Goal: Transaction & Acquisition: Obtain resource

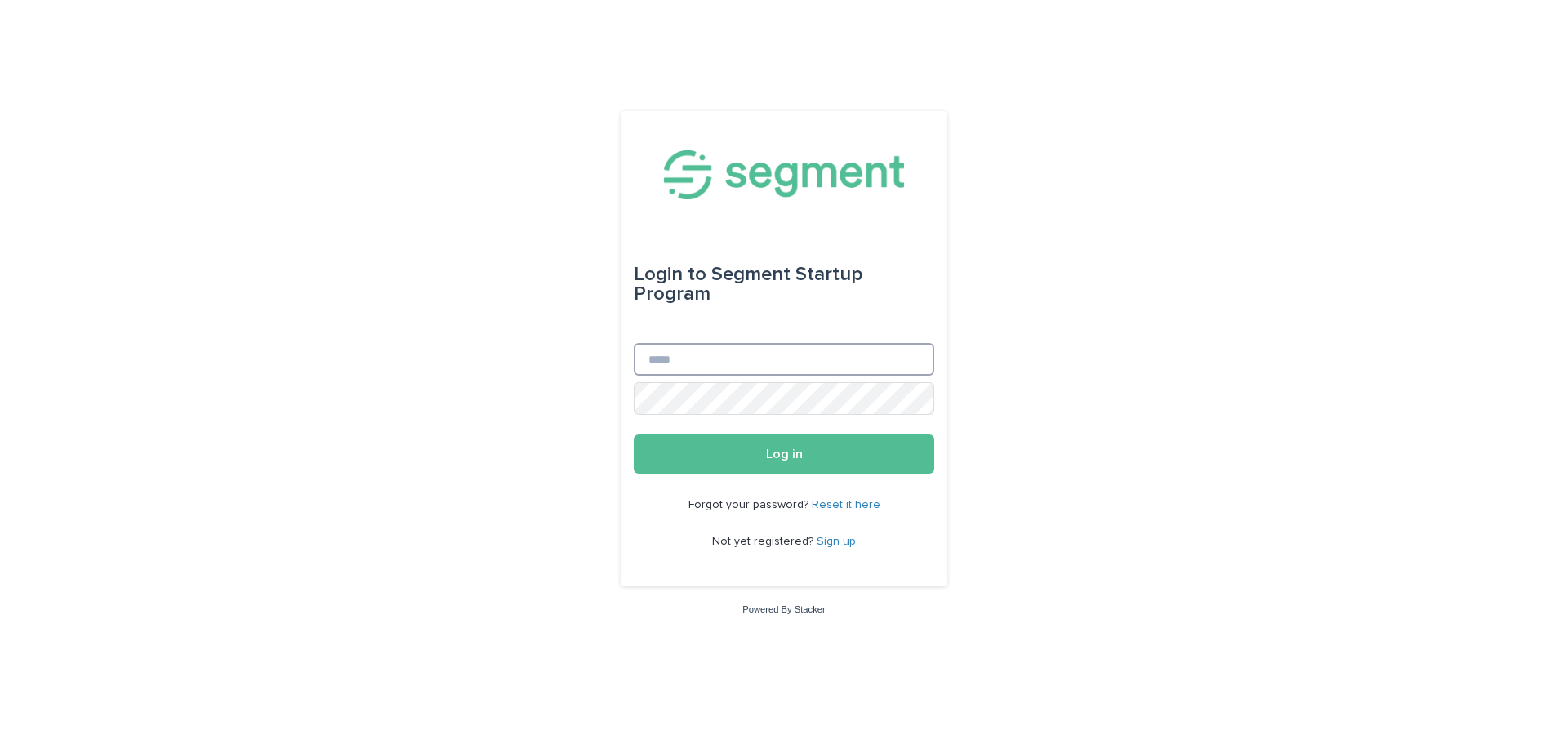
click at [843, 364] on input "Email" at bounding box center [783, 359] width 300 height 33
drag, startPoint x: 467, startPoint y: 365, endPoint x: 534, endPoint y: 312, distance: 85.4
click at [474, 355] on div "Login to Segment Startup Program Email Password Log in Forgot your password? Re…" at bounding box center [784, 372] width 1568 height 744
click at [800, 353] on input "Email" at bounding box center [783, 359] width 300 height 33
click at [776, 349] on input "Email" at bounding box center [783, 359] width 300 height 33
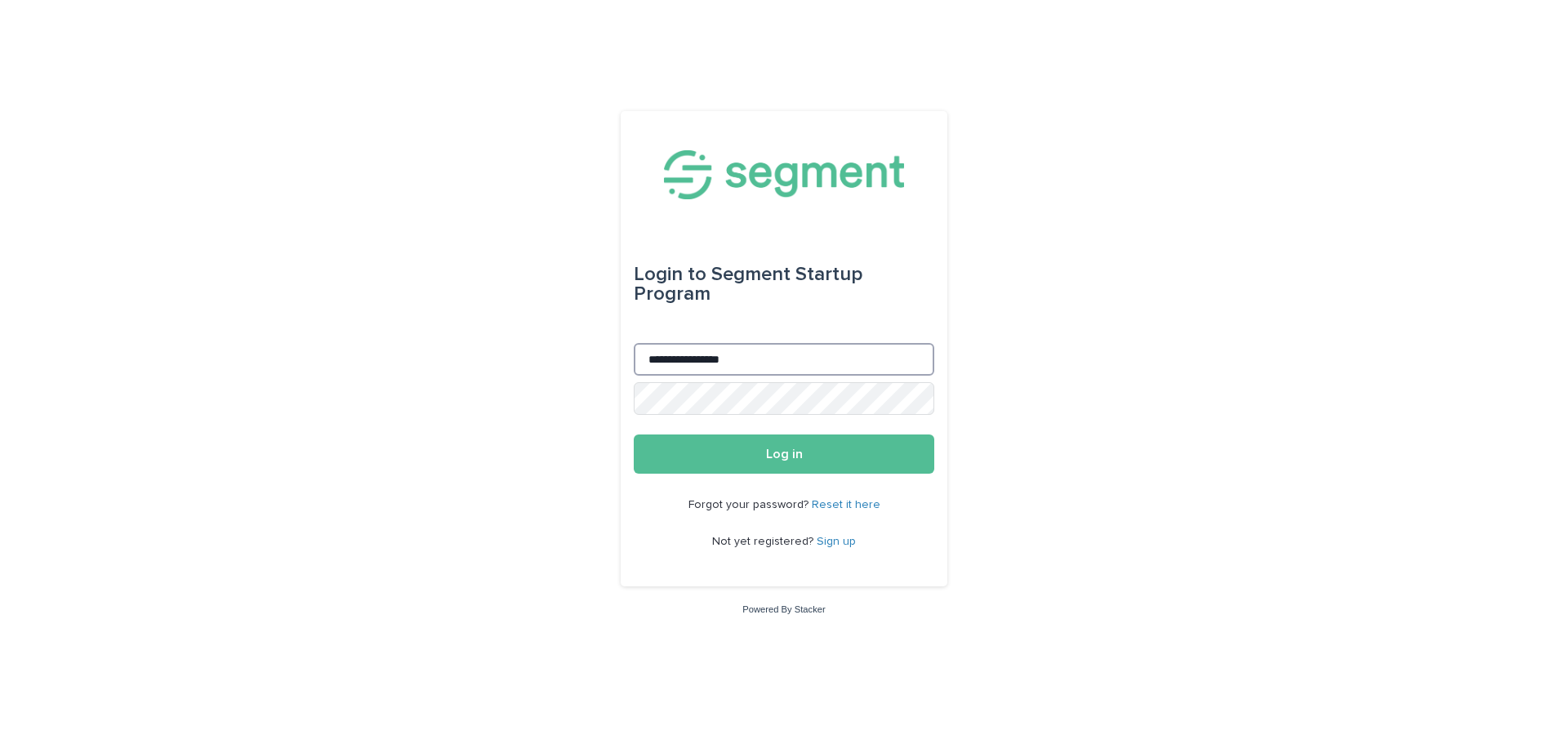
type input "**********"
click at [633, 434] on button "Log in" at bounding box center [783, 454] width 300 height 39
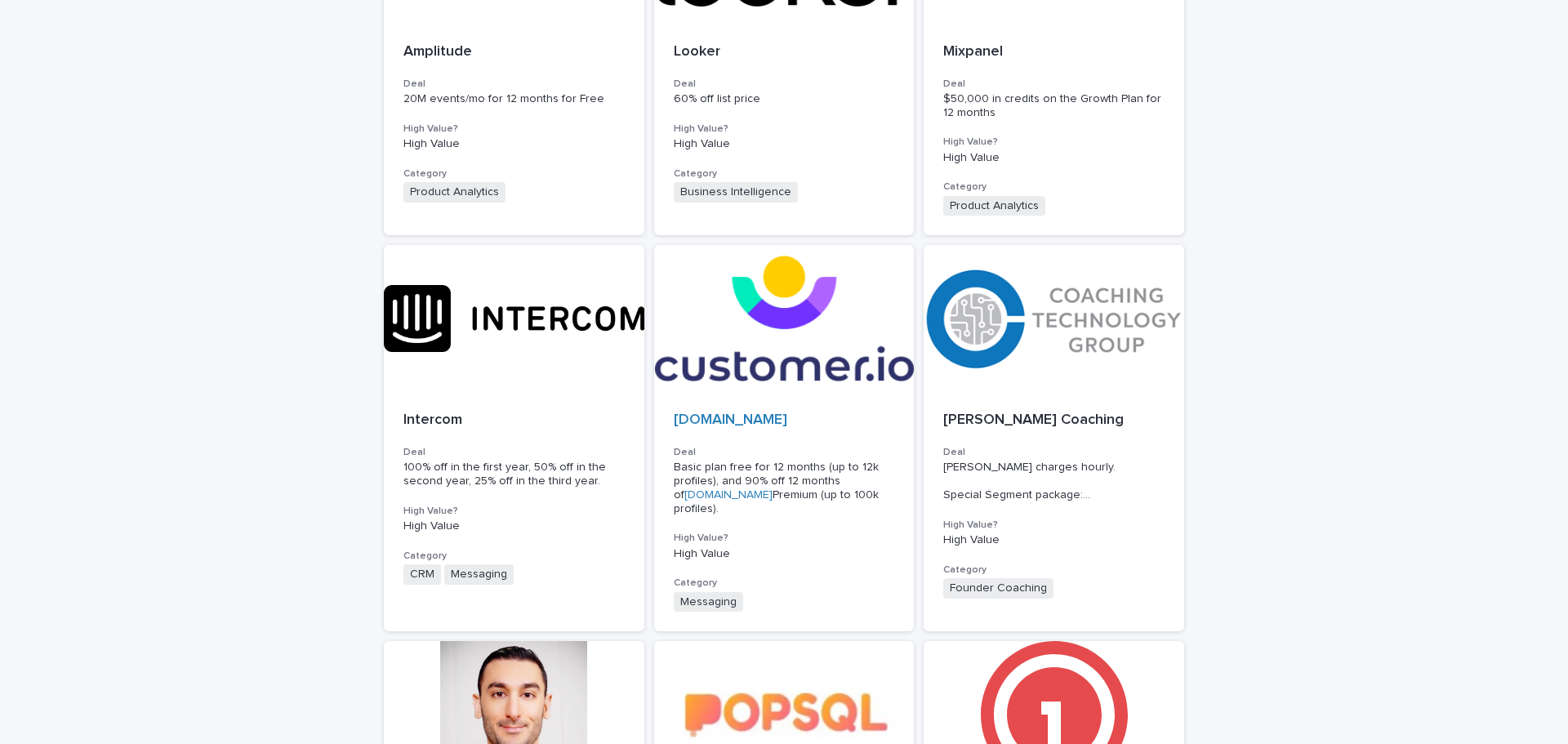
scroll to position [257, 0]
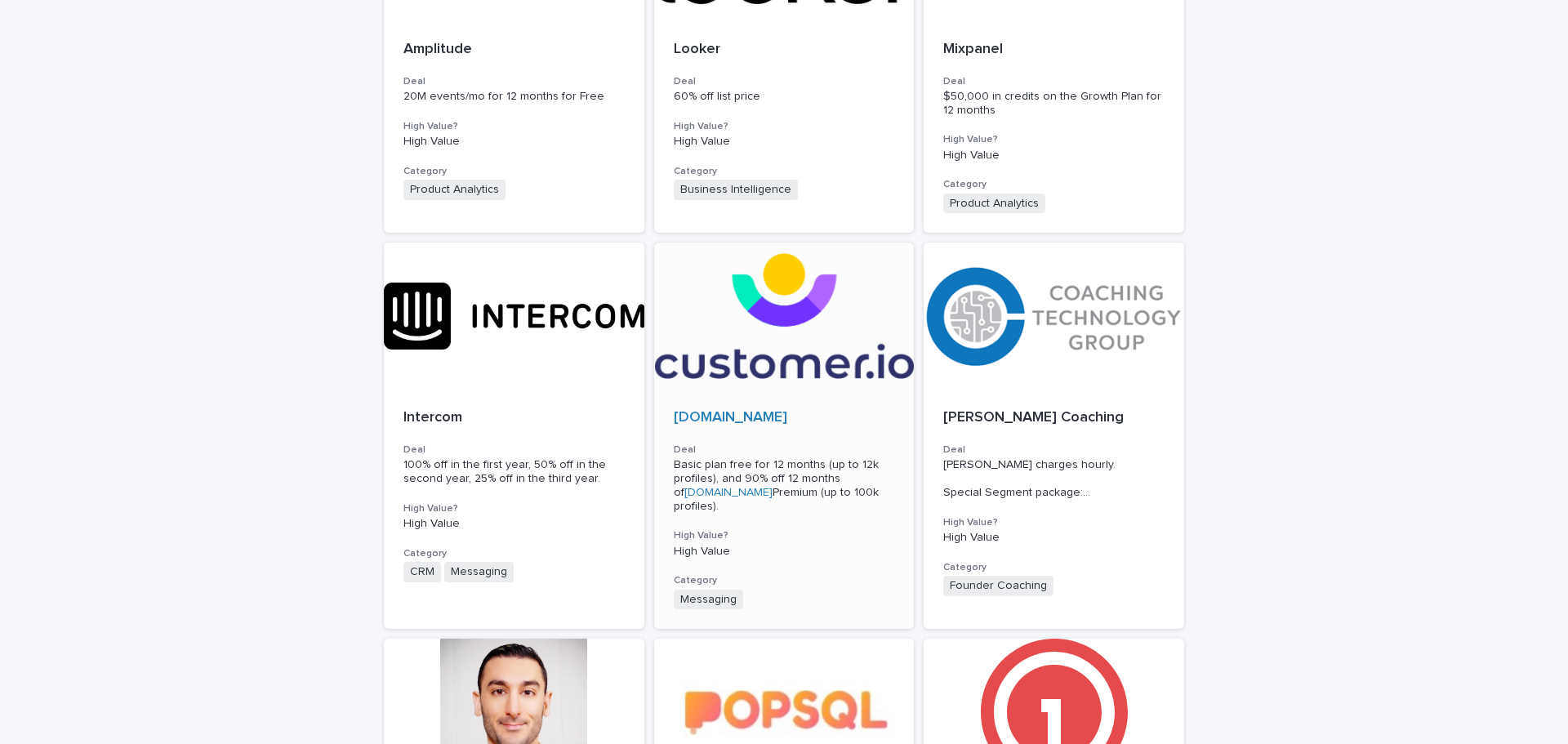
click at [793, 545] on p "High Value" at bounding box center [784, 551] width 221 height 14
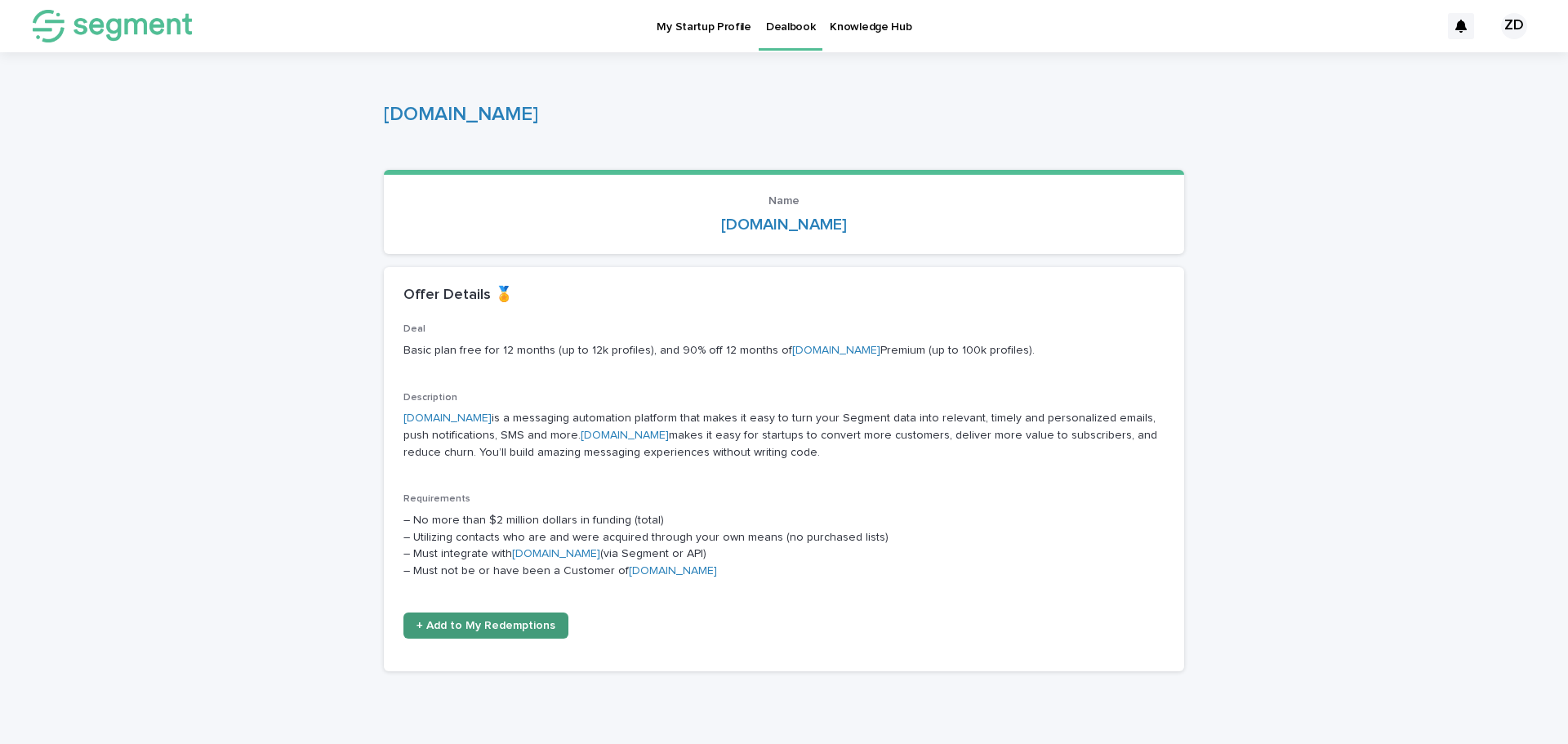
click at [522, 630] on span "+ Add to My Redemptions" at bounding box center [485, 625] width 139 height 11
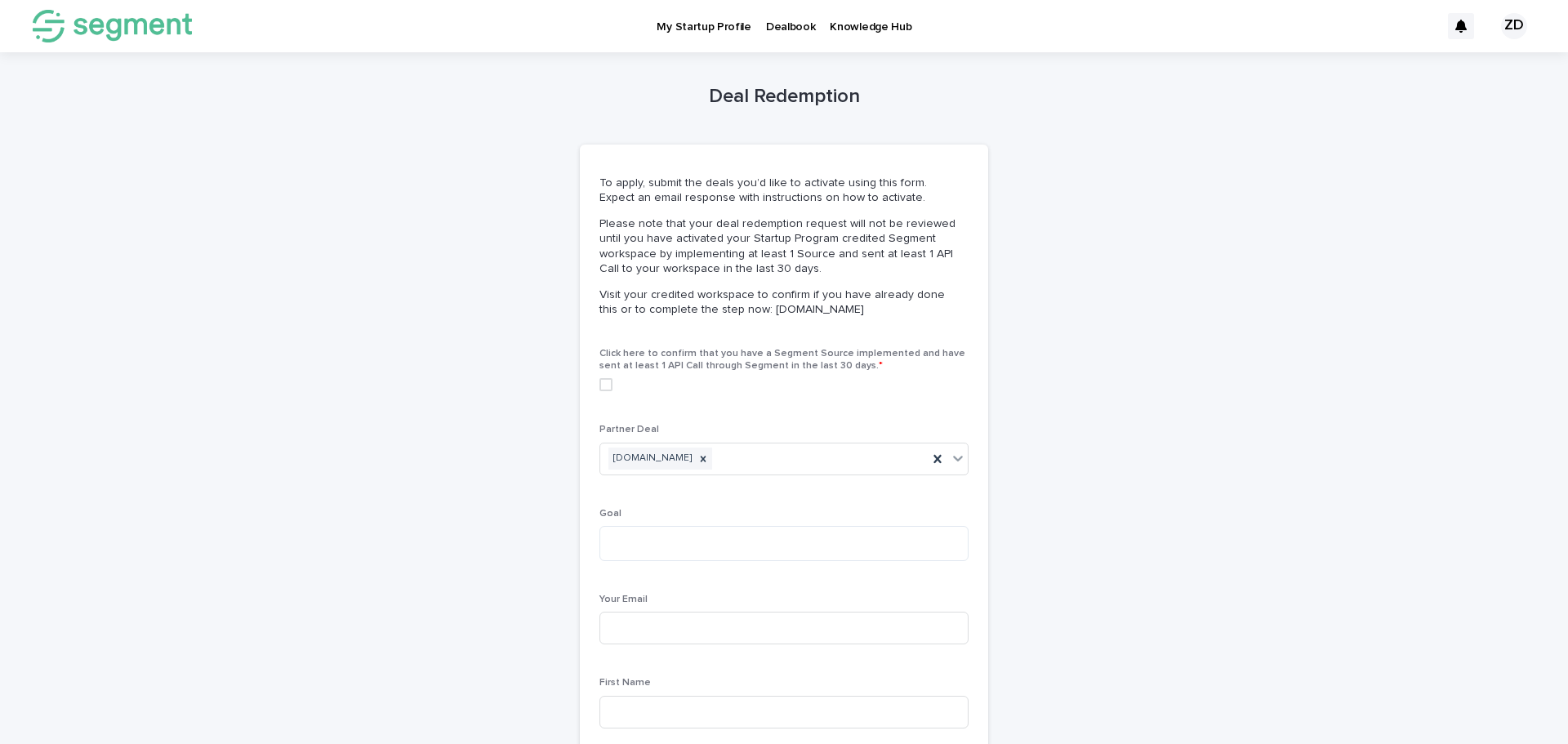
click at [602, 380] on span at bounding box center [605, 385] width 13 height 13
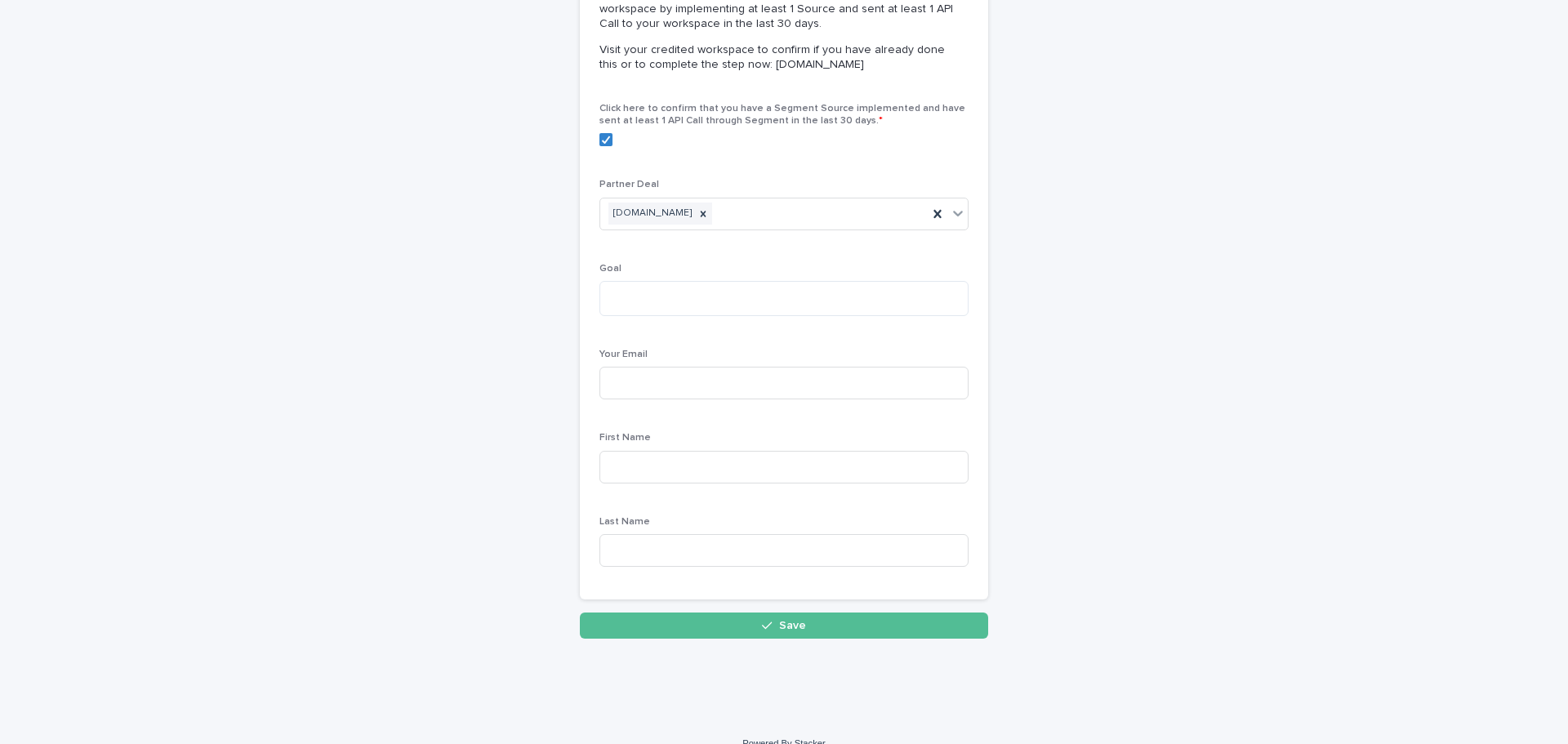
click at [756, 318] on div "Goal" at bounding box center [783, 296] width 369 height 66
click at [760, 305] on textarea at bounding box center [783, 299] width 369 height 35
click at [740, 385] on input at bounding box center [783, 382] width 369 height 33
type input "**********"
click at [741, 463] on input at bounding box center [783, 467] width 369 height 33
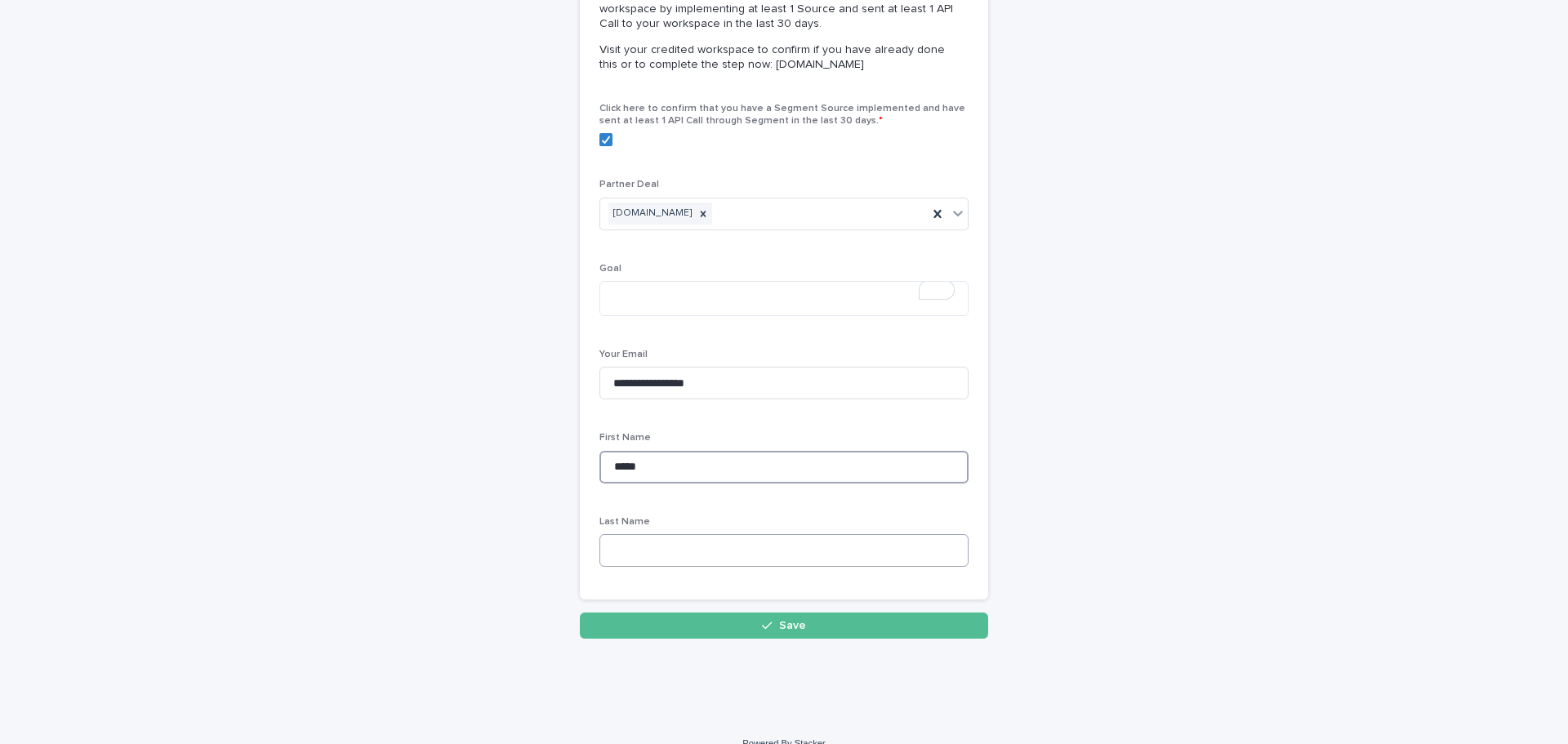
type input "*****"
click at [641, 551] on input at bounding box center [783, 550] width 369 height 33
type input "*********"
click at [709, 299] on textarea "To enrich screen reader interactions, please activate Accessibility in Grammarl…" at bounding box center [783, 299] width 369 height 35
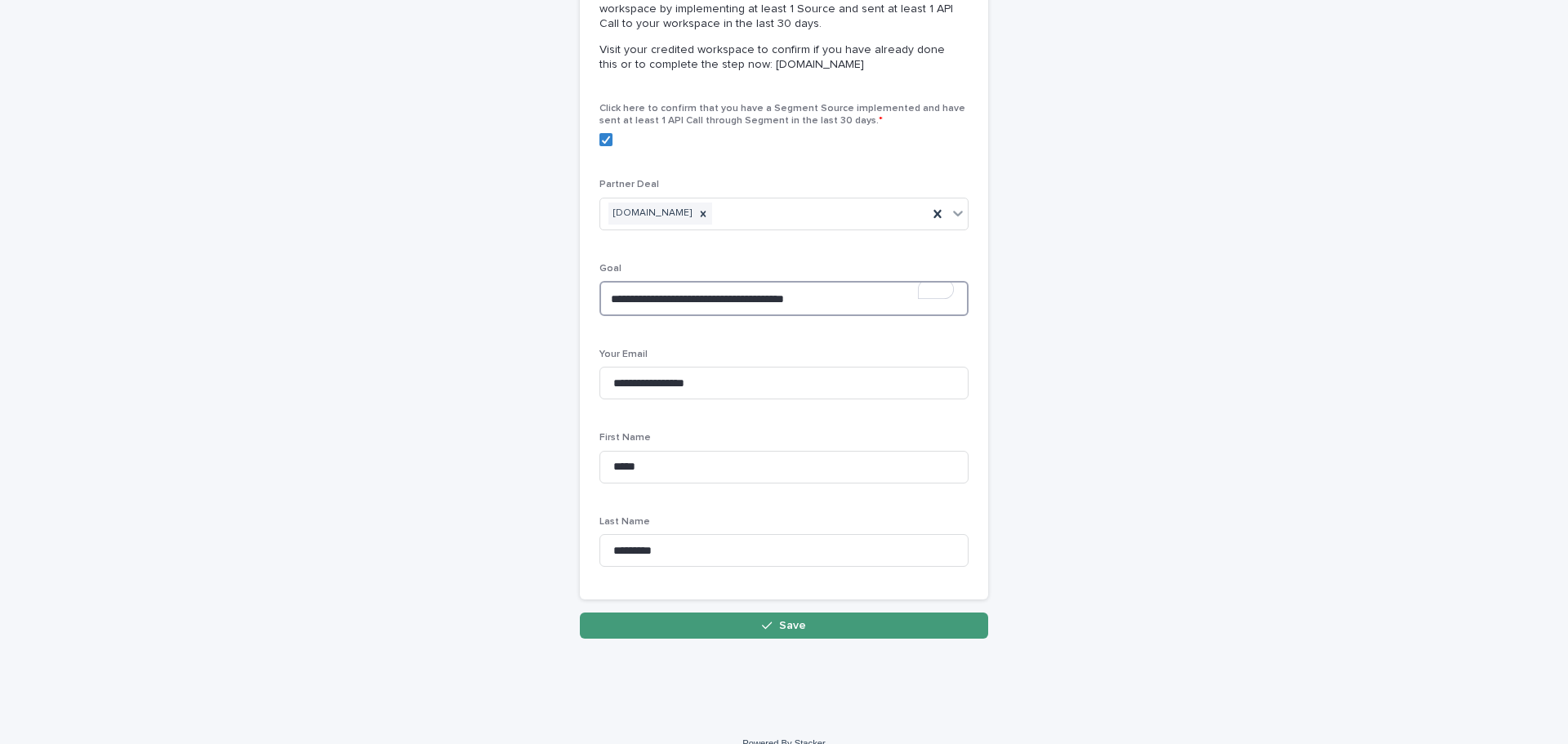
type textarea "**********"
click at [772, 619] on button "Save" at bounding box center [783, 626] width 408 height 26
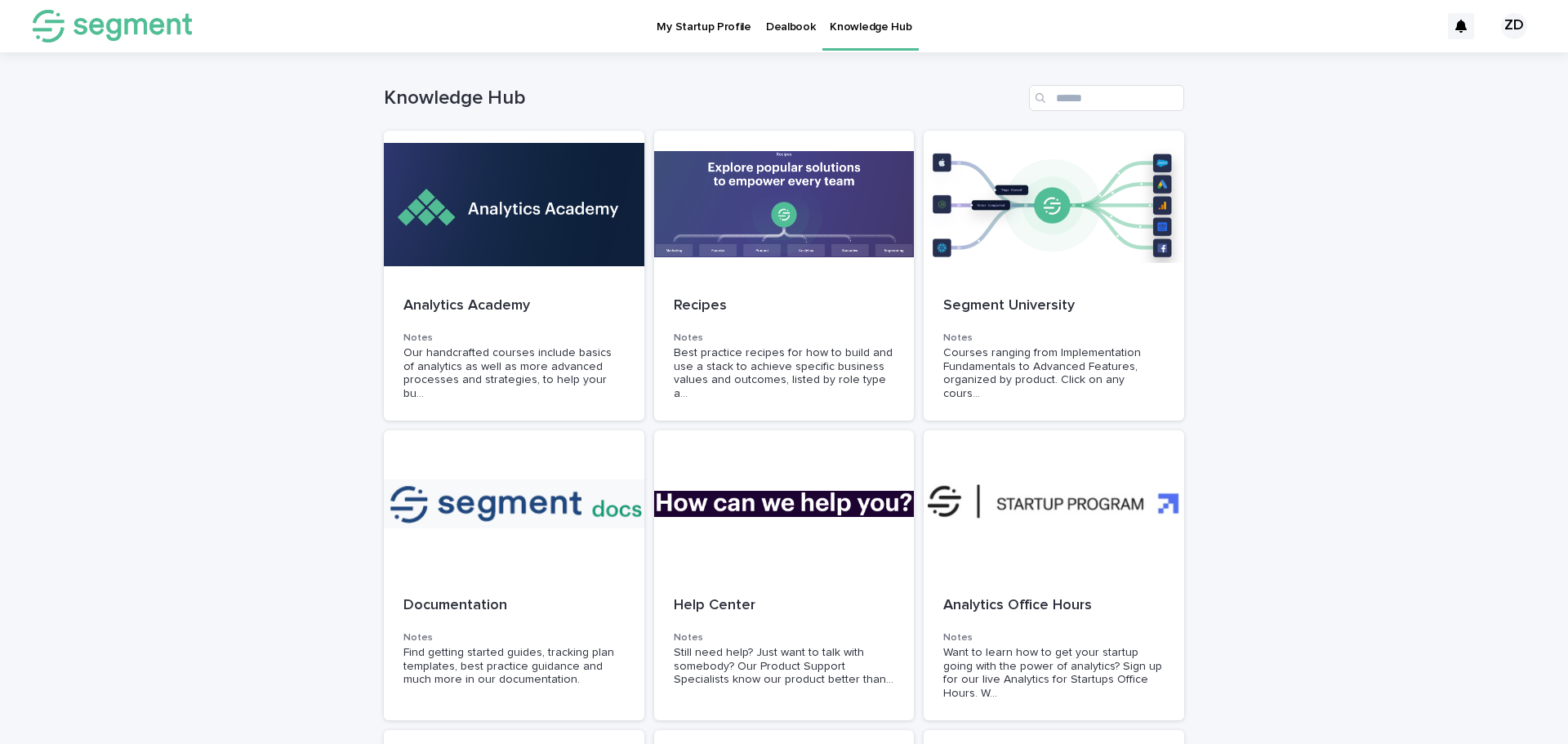
click at [775, 24] on p "Dealbook" at bounding box center [791, 17] width 50 height 34
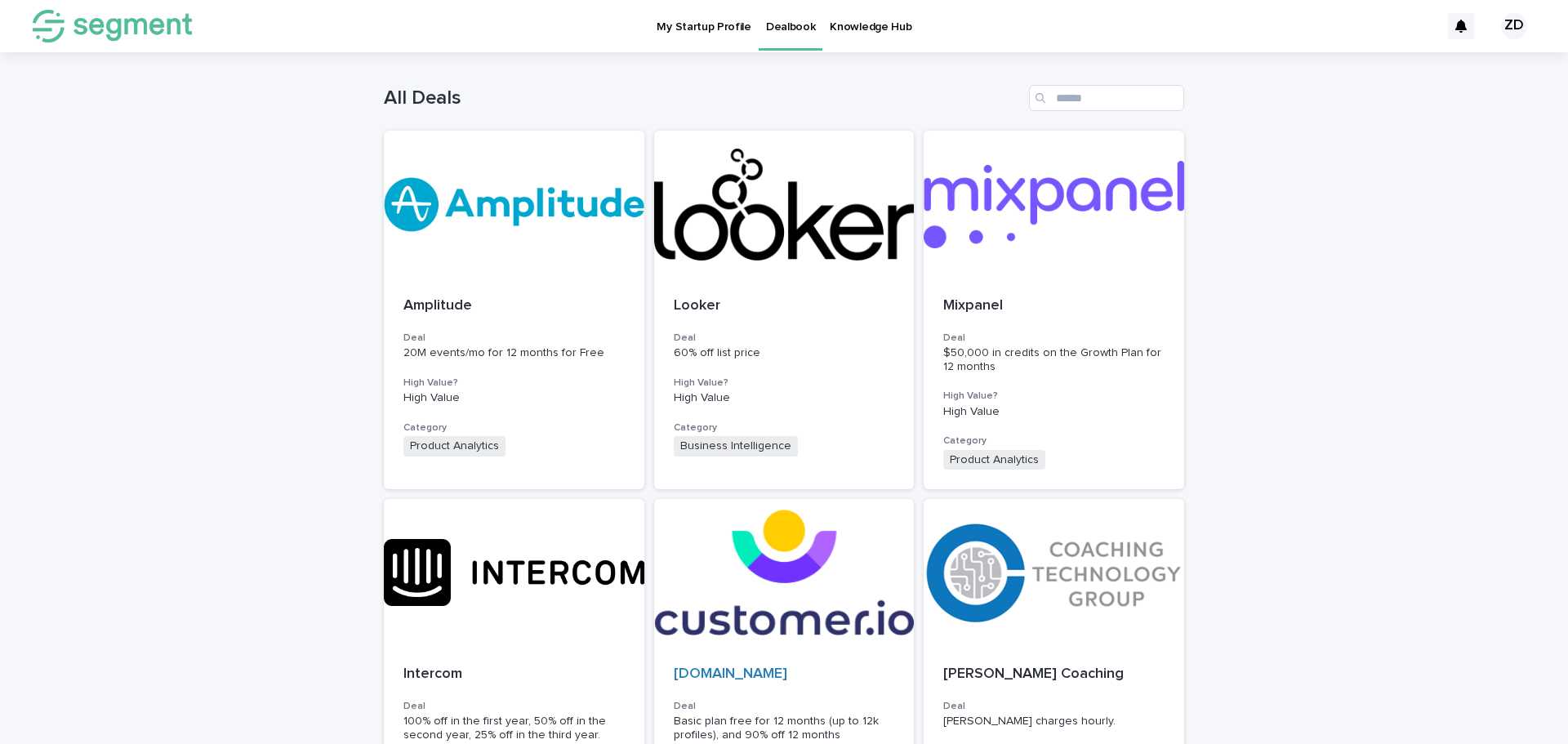
click at [857, 34] on link "Knowledge Hub" at bounding box center [870, 25] width 97 height 50
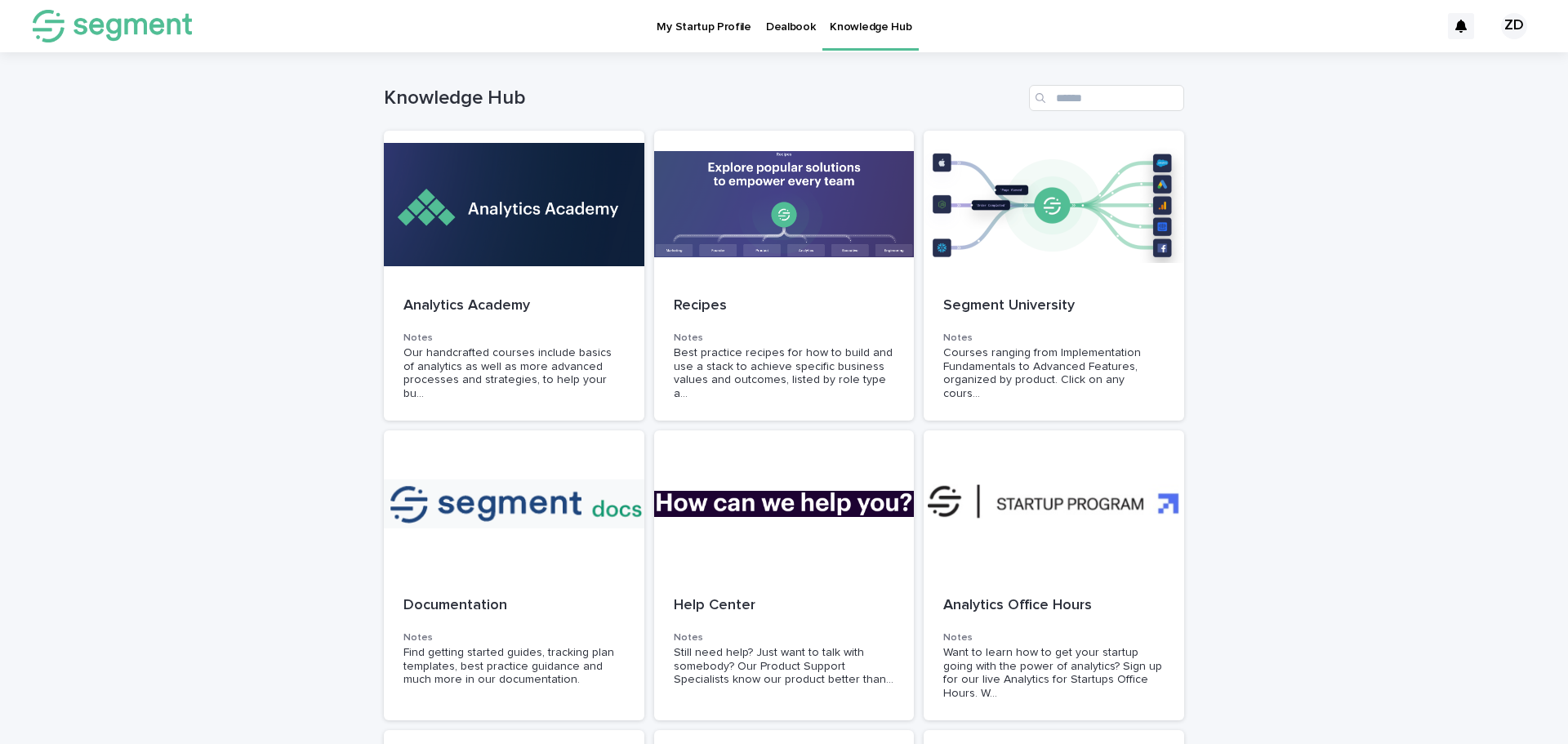
click at [717, 27] on p "My Startup Profile" at bounding box center [703, 17] width 94 height 34
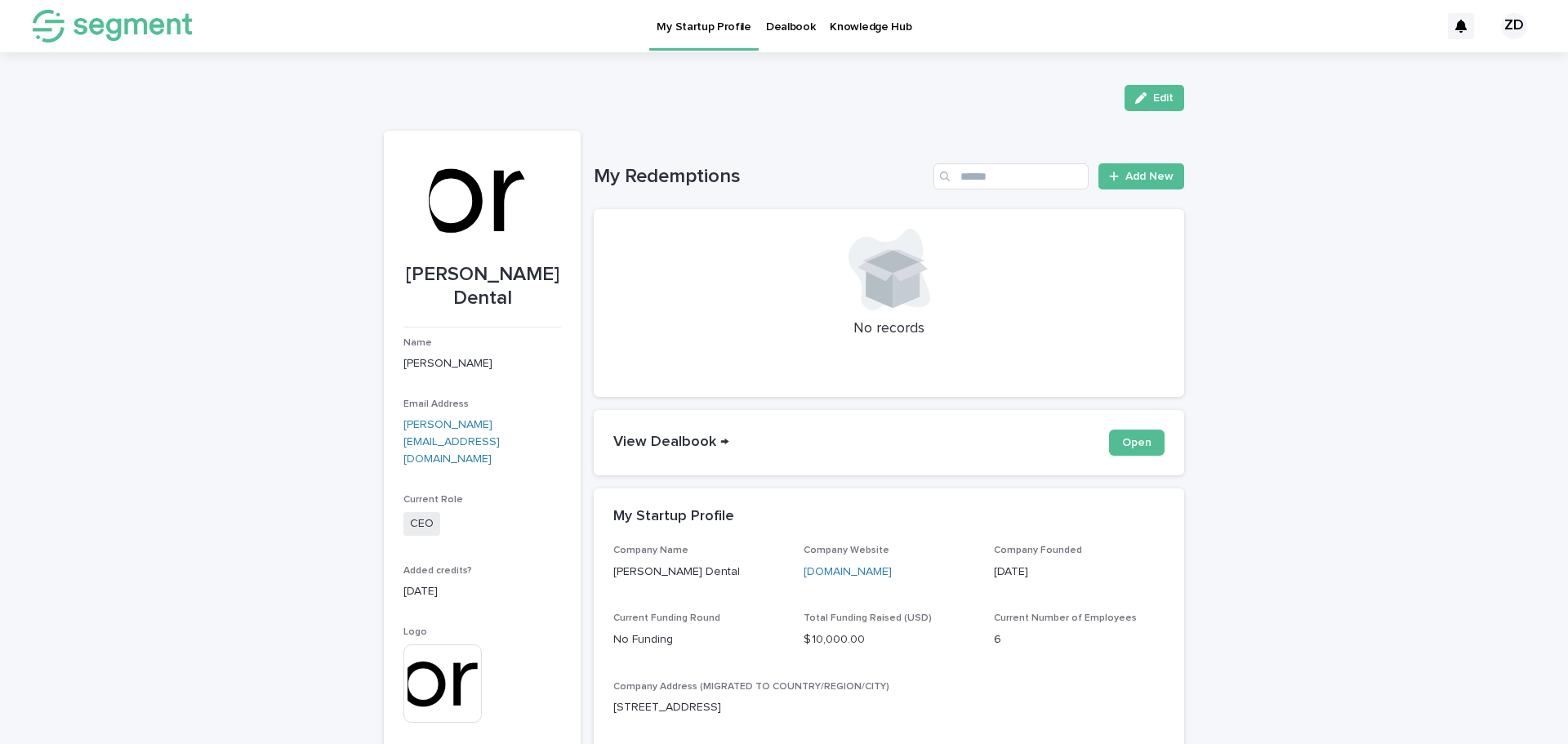
click at [775, 15] on p "Dealbook" at bounding box center [791, 17] width 50 height 34
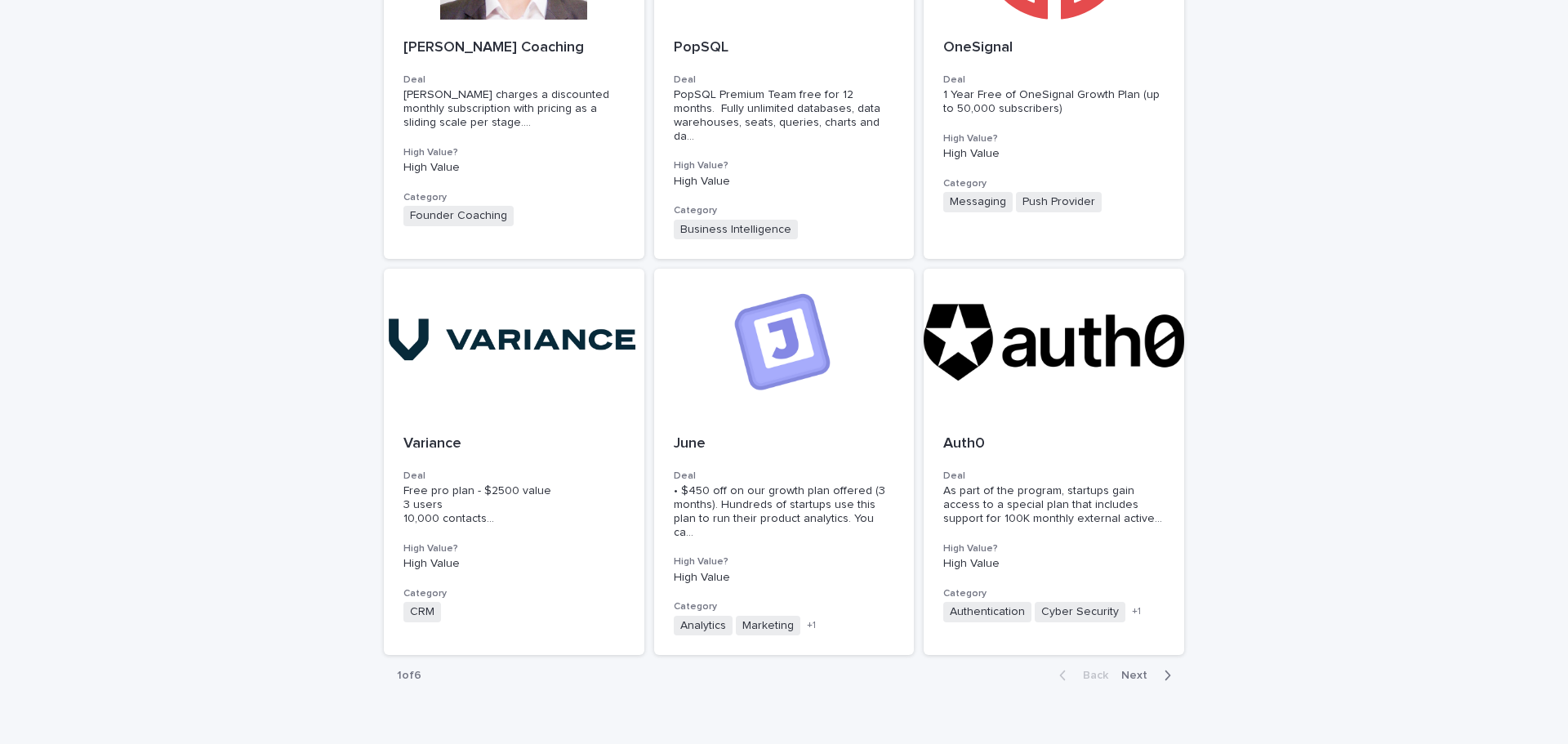
scroll to position [1043, 0]
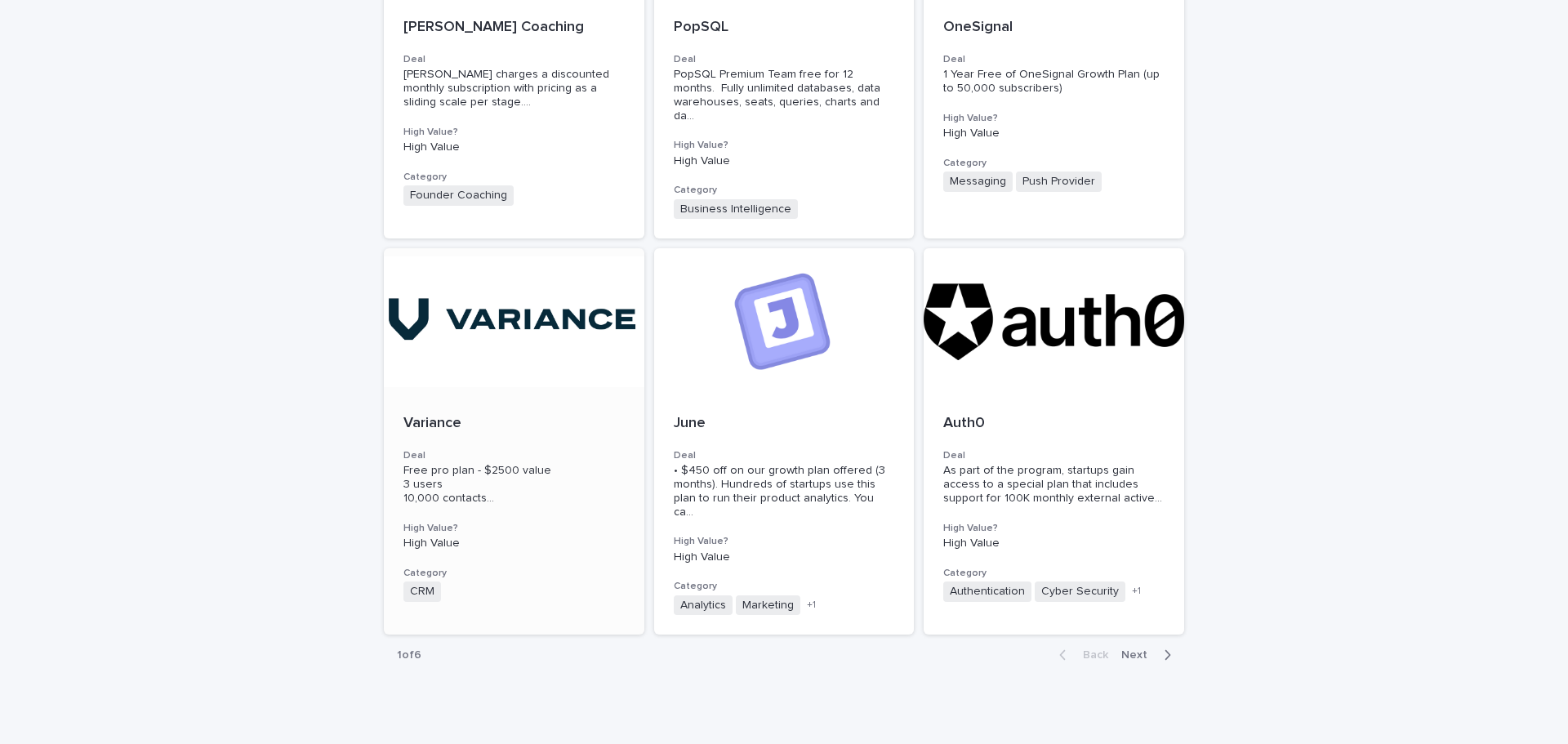
click at [574, 449] on h3 "Deal" at bounding box center [514, 456] width 221 height 13
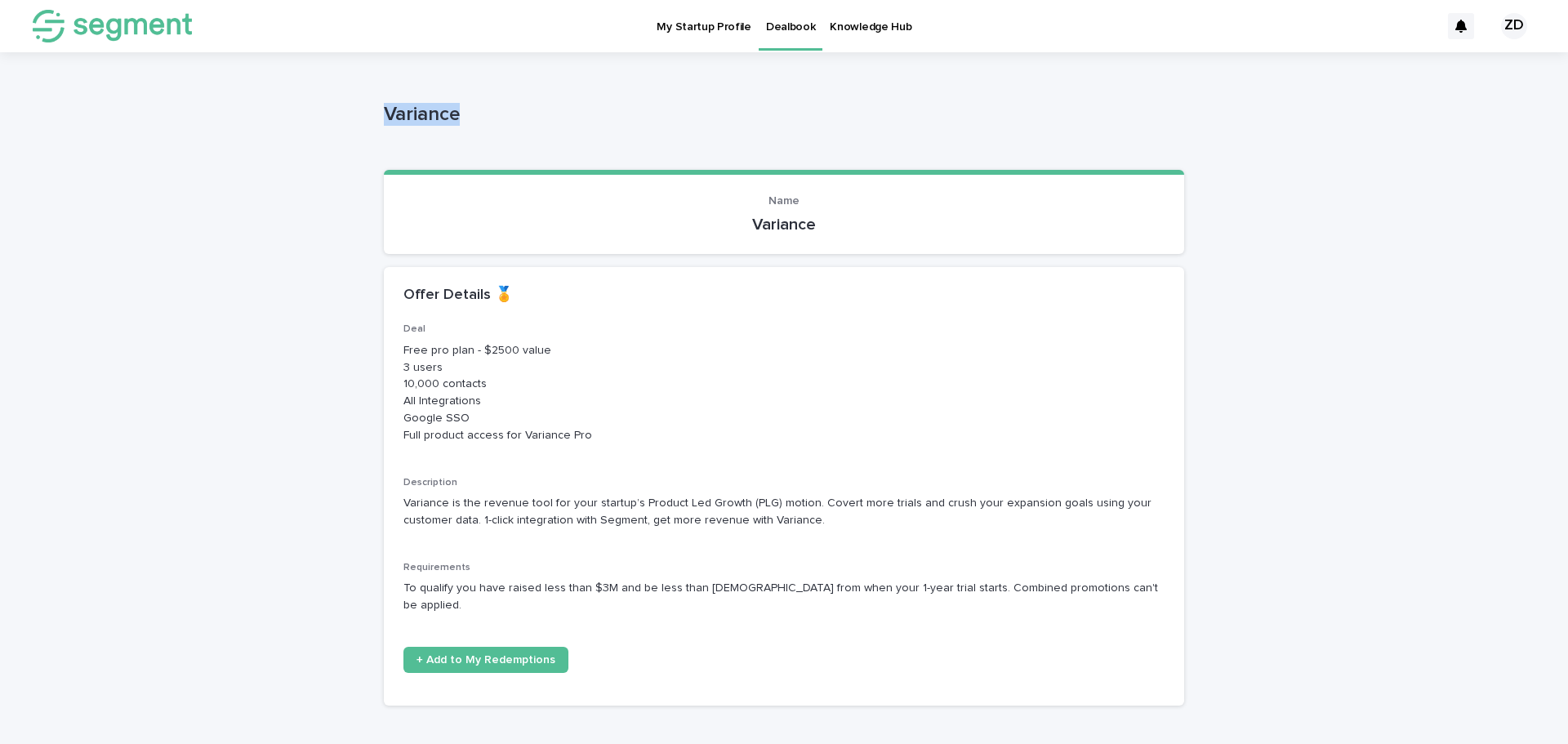
drag, startPoint x: 454, startPoint y: 112, endPoint x: 336, endPoint y: 104, distance: 118.3
click at [335, 105] on div "Loading... Saving… Loading... Saving… Variance Variance Sorry, there was an err…" at bounding box center [784, 426] width 1568 height 748
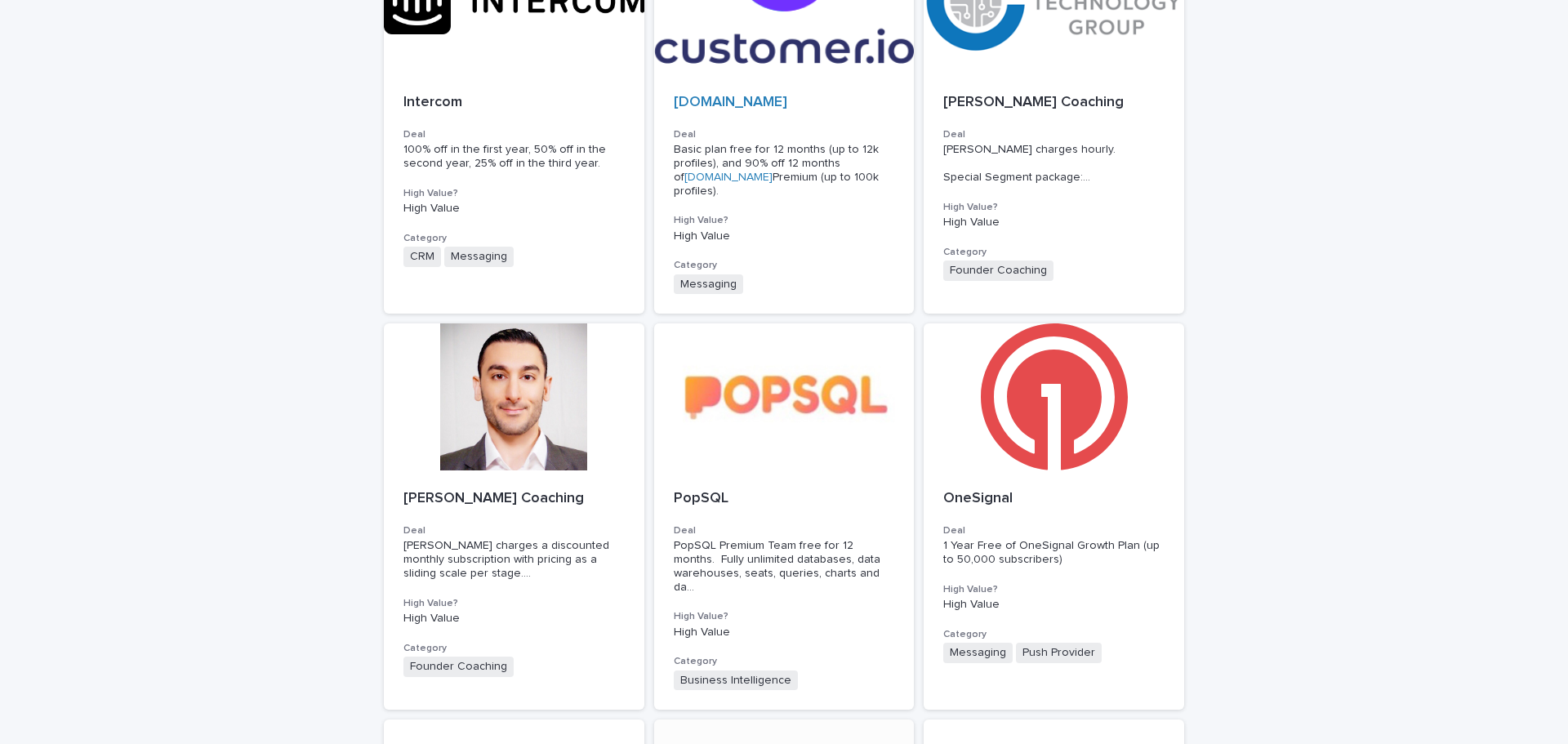
scroll to position [1061, 0]
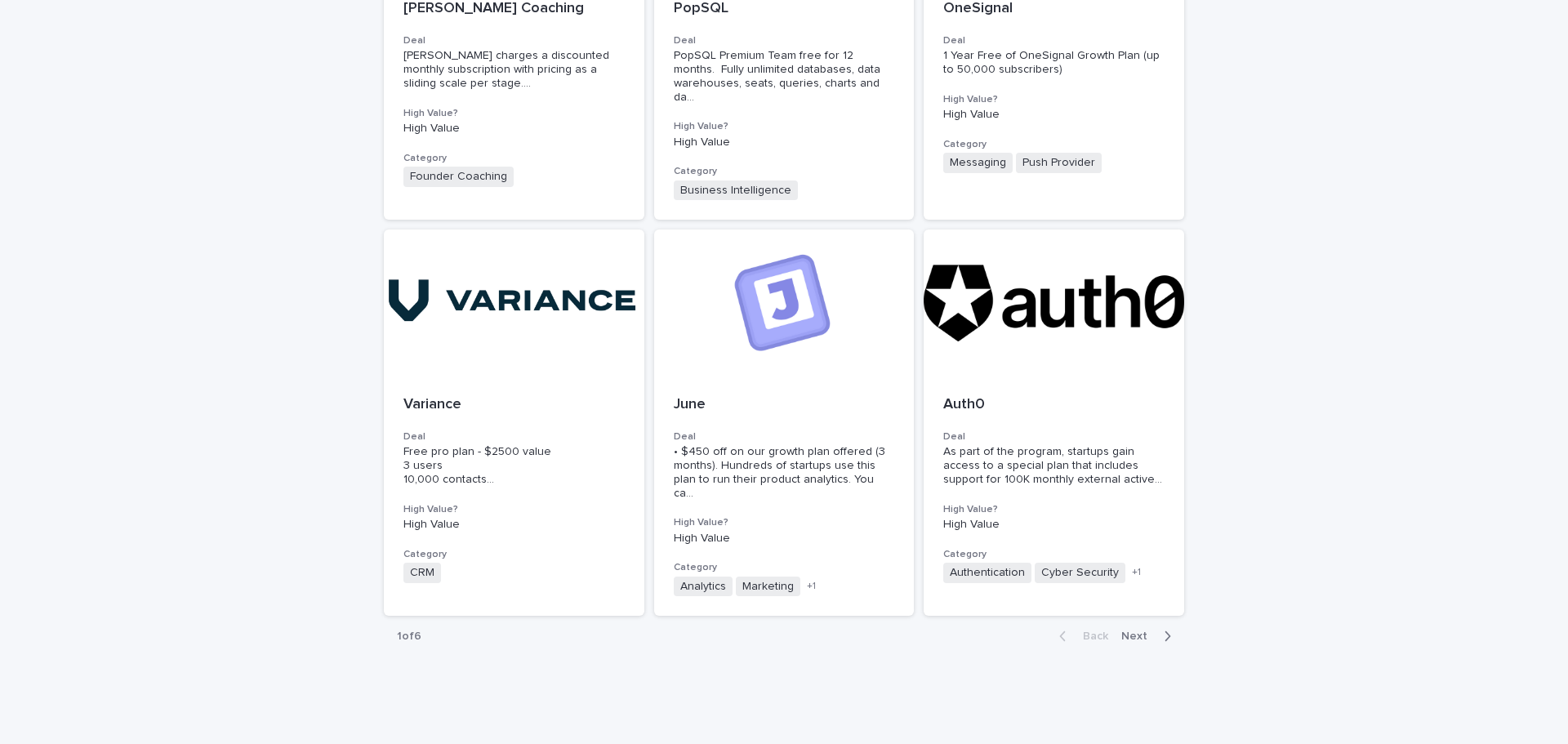
click at [1168, 629] on button "Next" at bounding box center [1149, 636] width 70 height 15
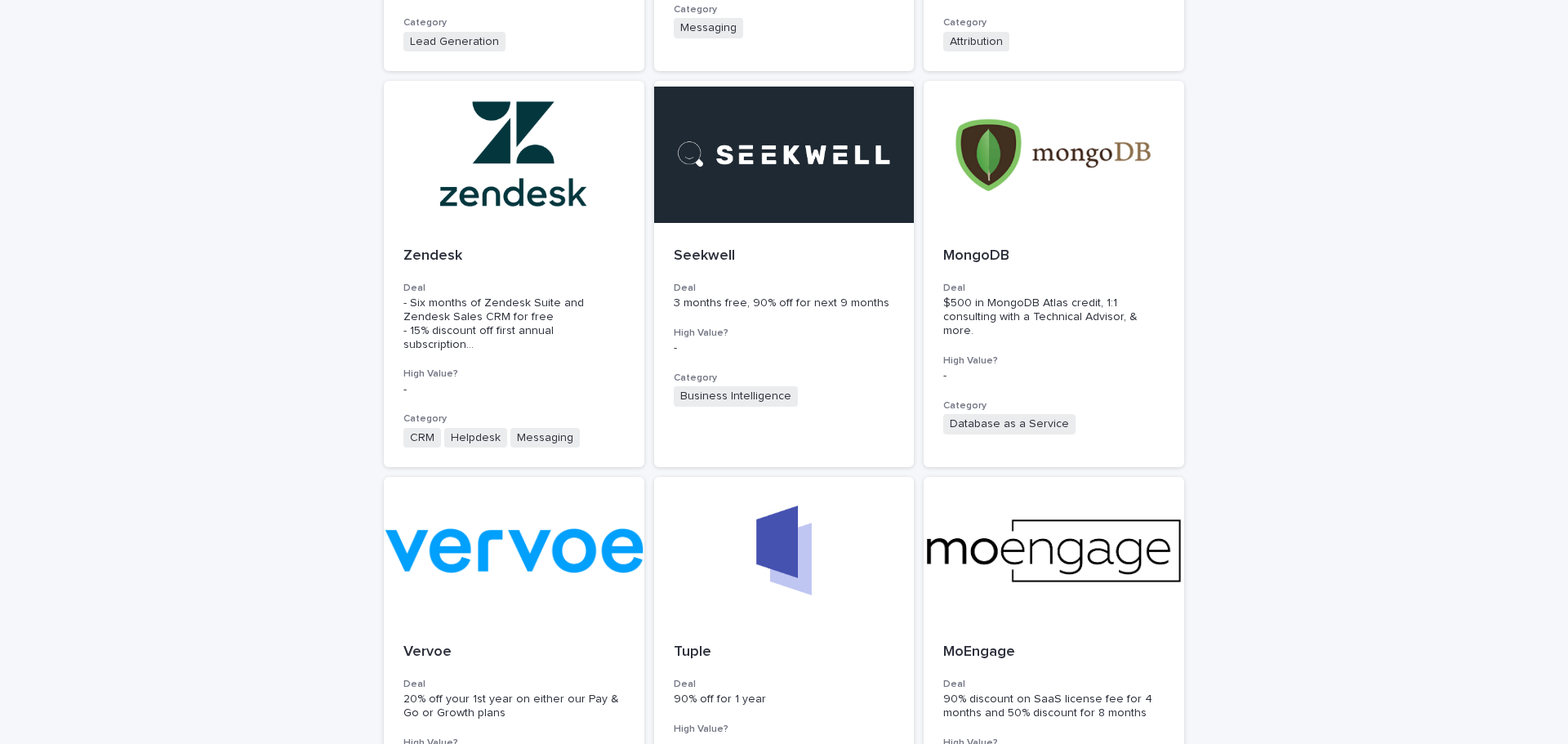
scroll to position [841, 0]
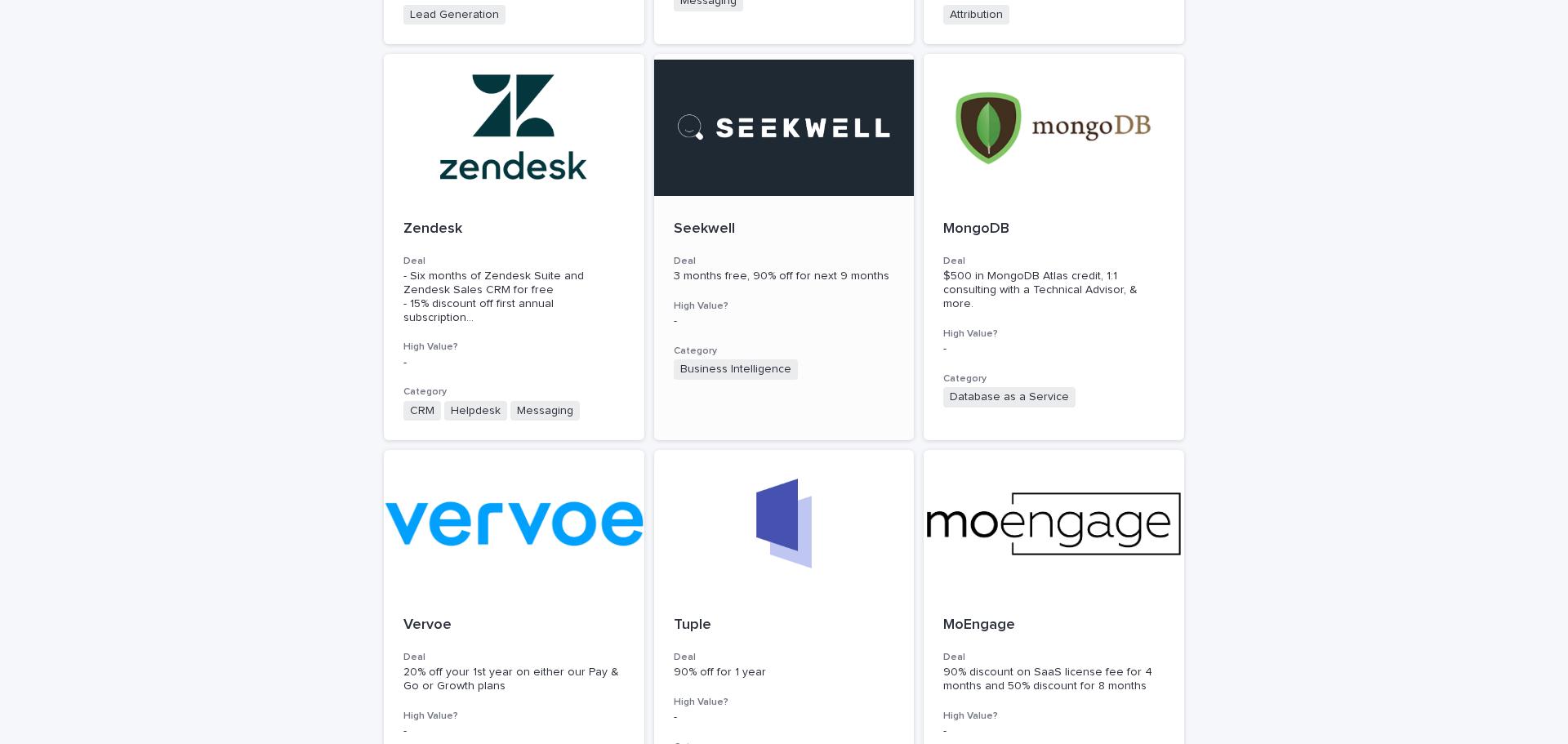
click at [724, 220] on p "Seekwell" at bounding box center [784, 229] width 221 height 18
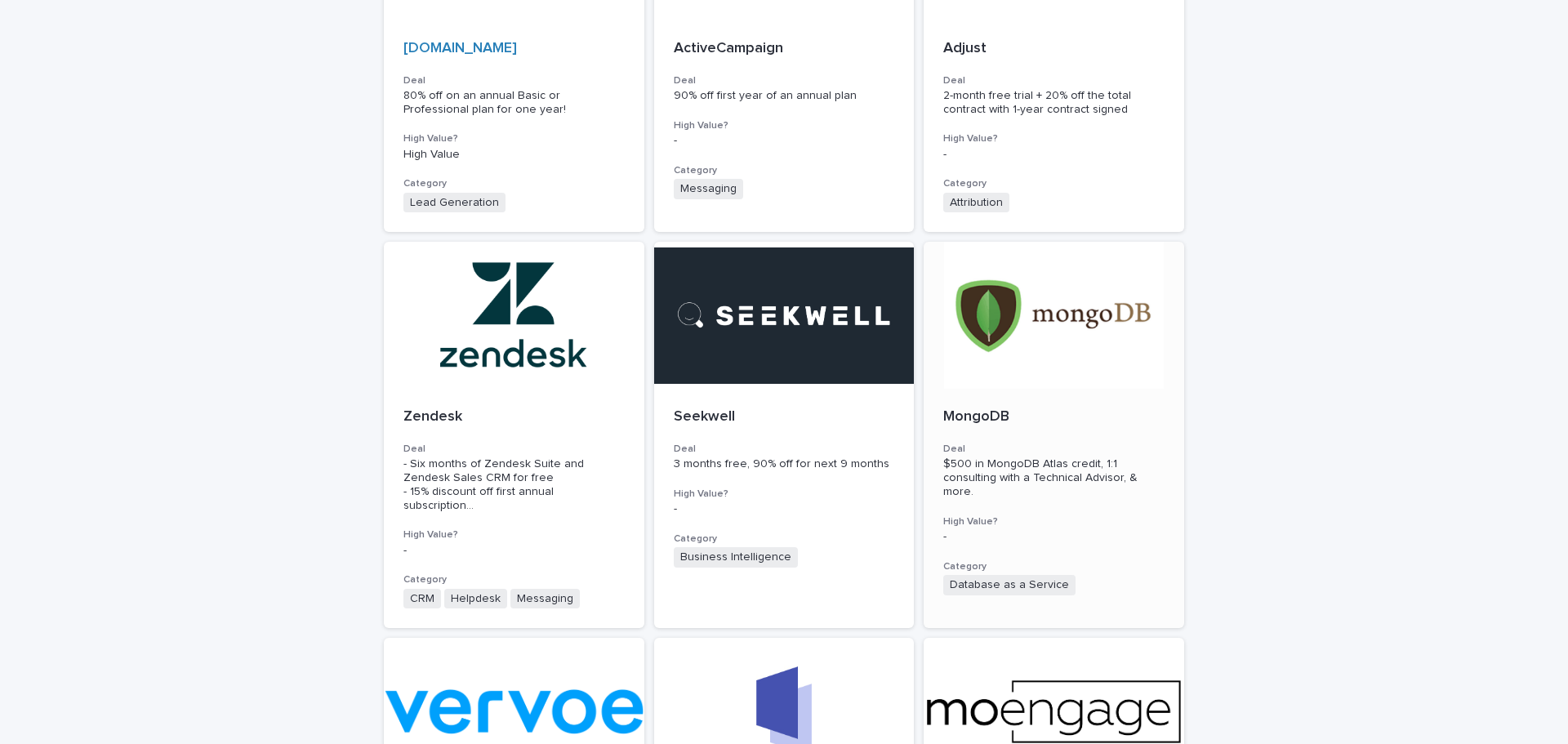
scroll to position [1047, 0]
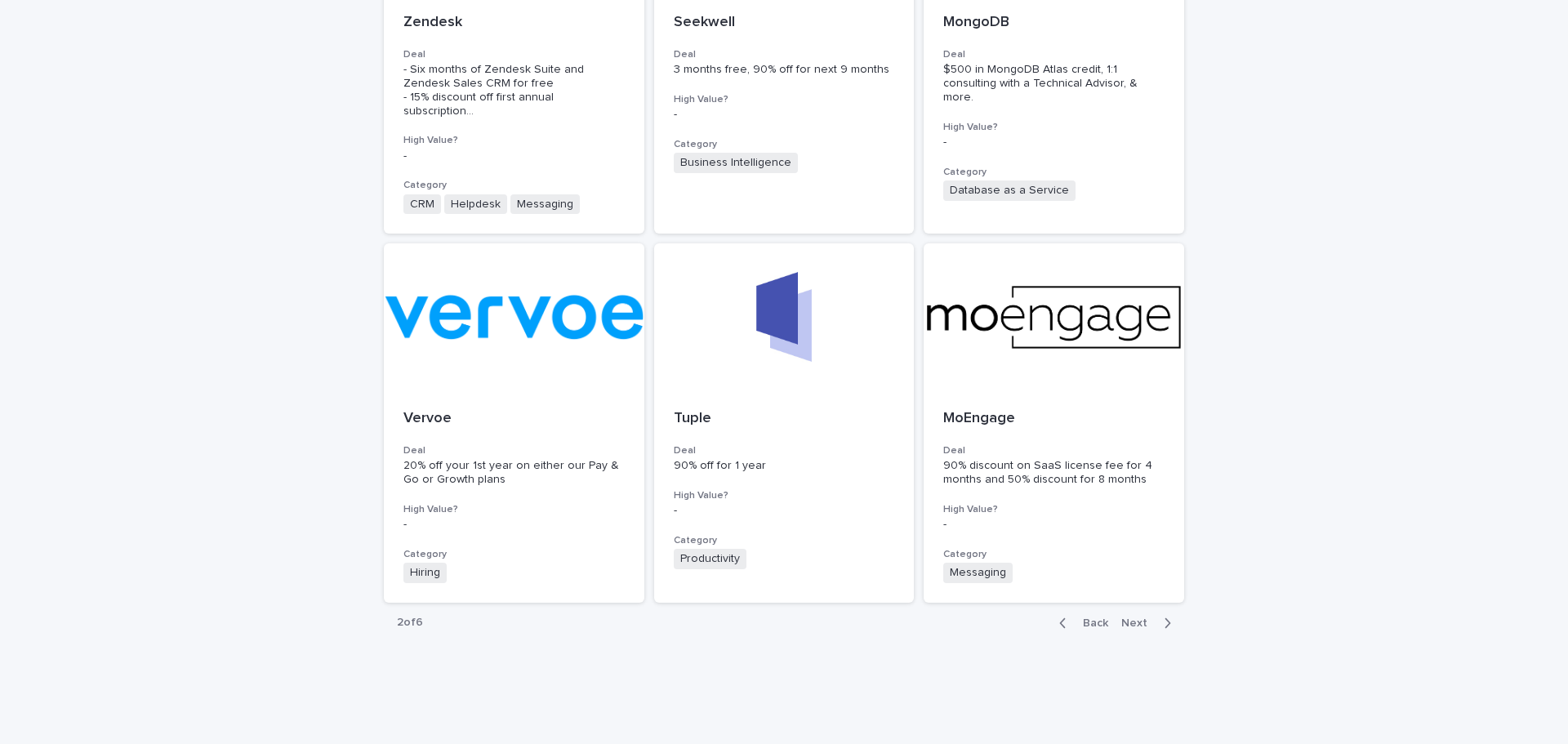
click at [1140, 618] on span "Next" at bounding box center [1139, 623] width 36 height 11
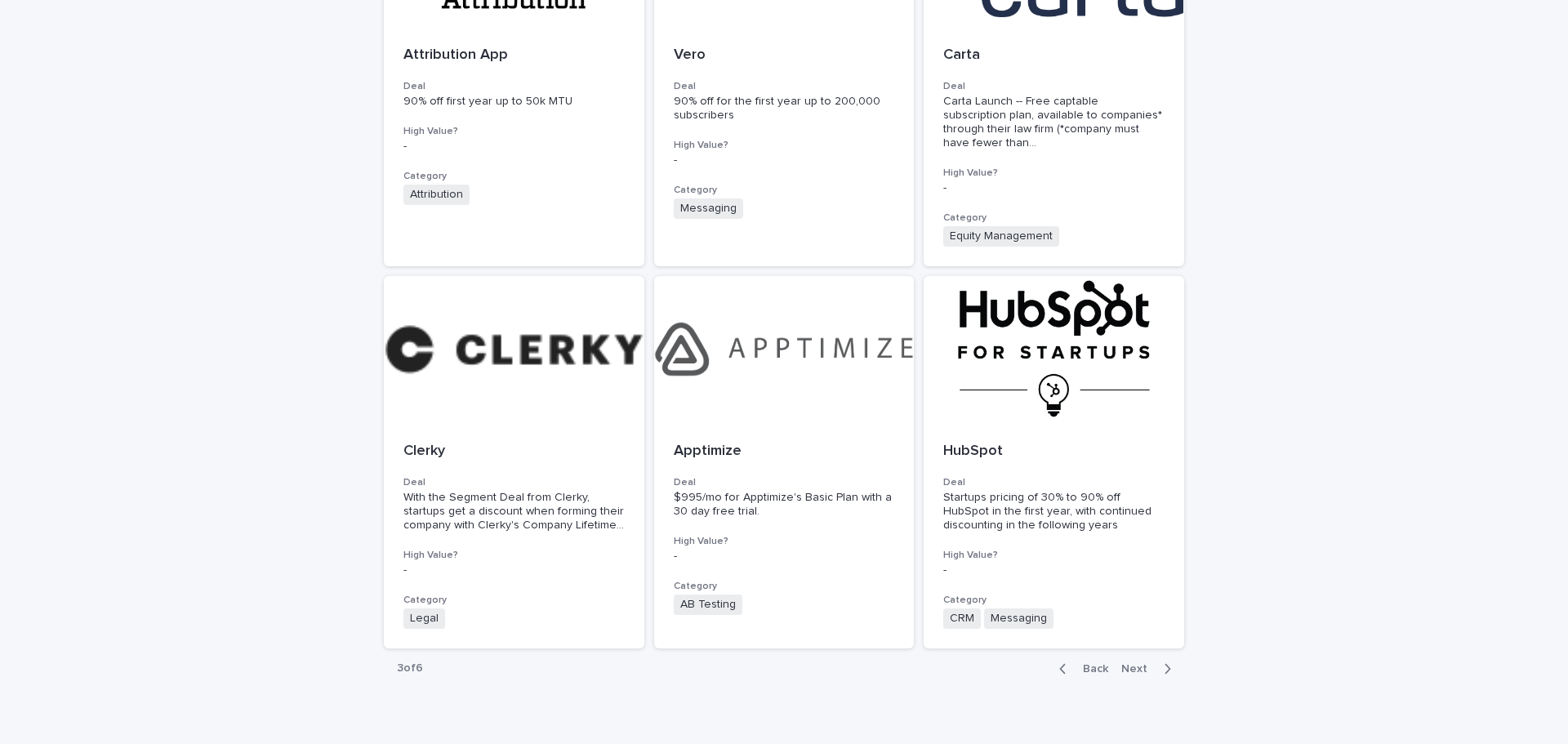
scroll to position [1061, 0]
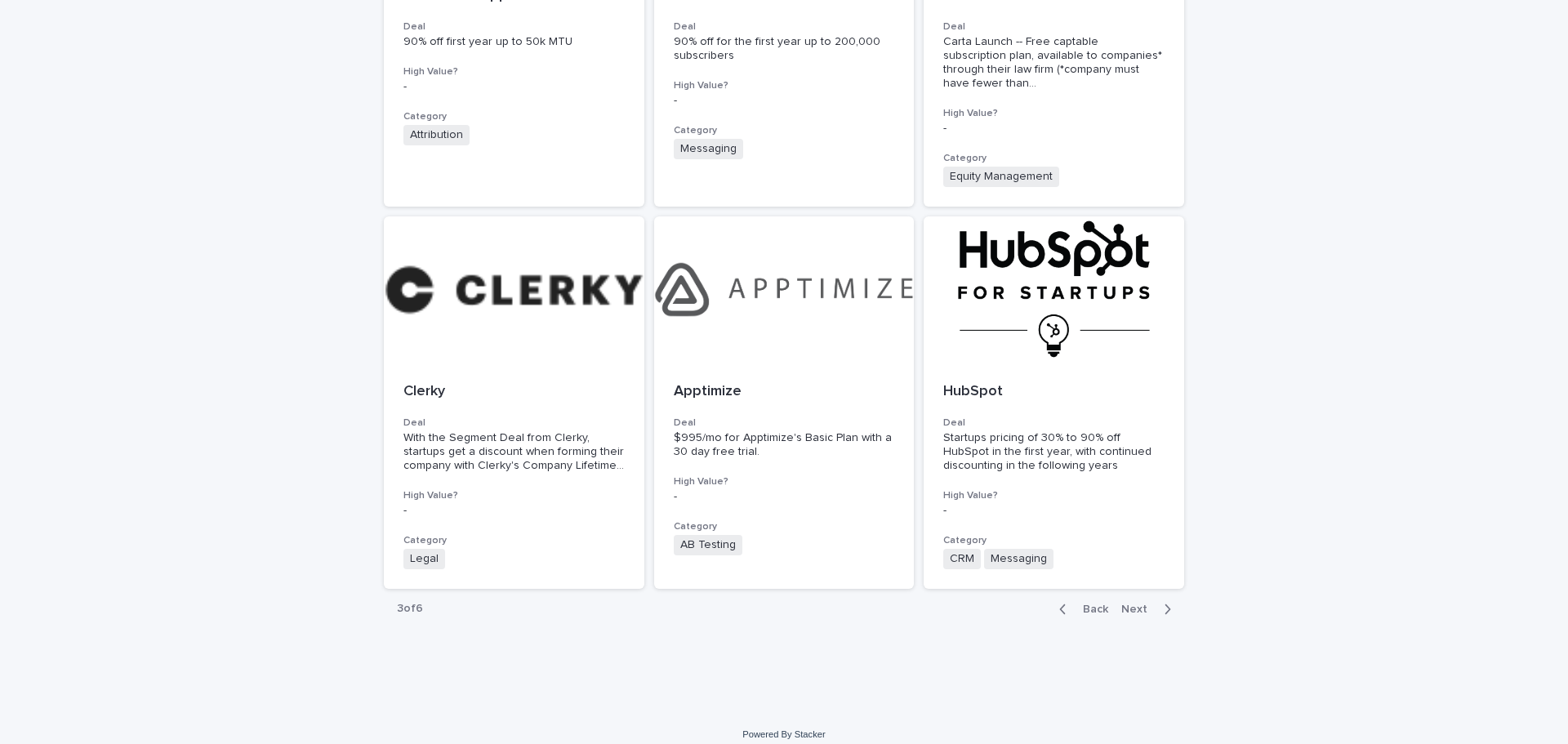
click at [1136, 604] on span "Next" at bounding box center [1139, 609] width 36 height 11
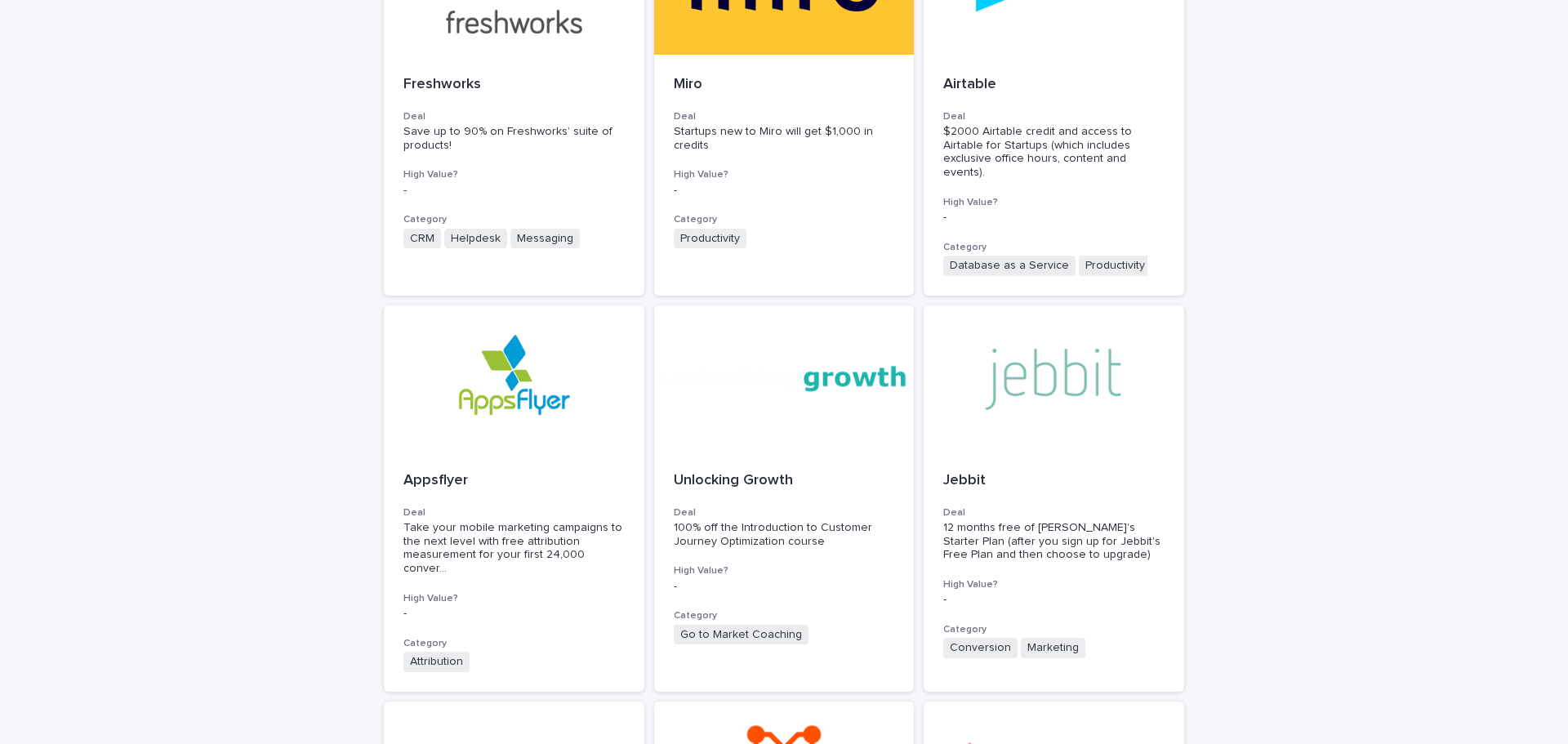
scroll to position [252, 0]
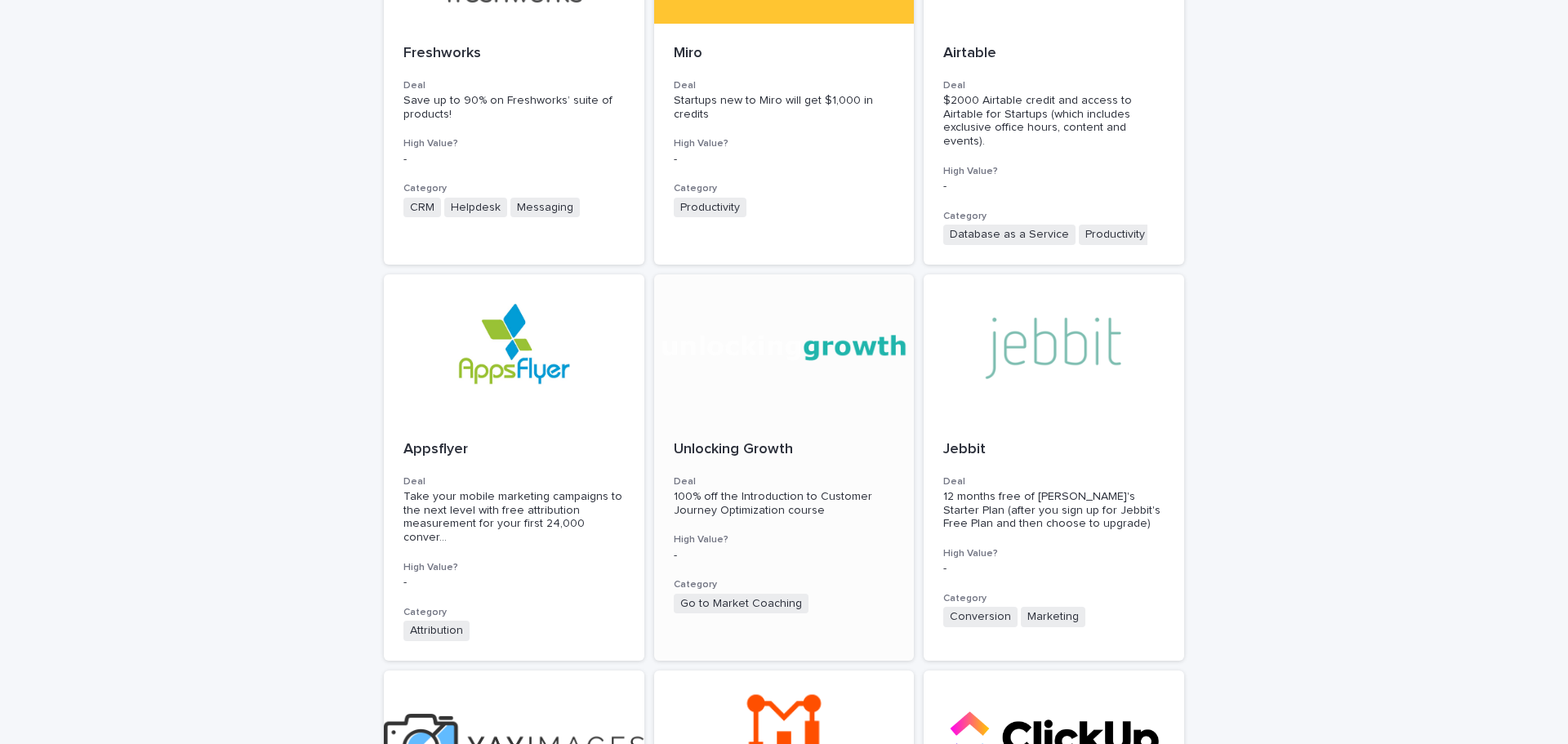
click at [838, 402] on div at bounding box center [784, 348] width 260 height 147
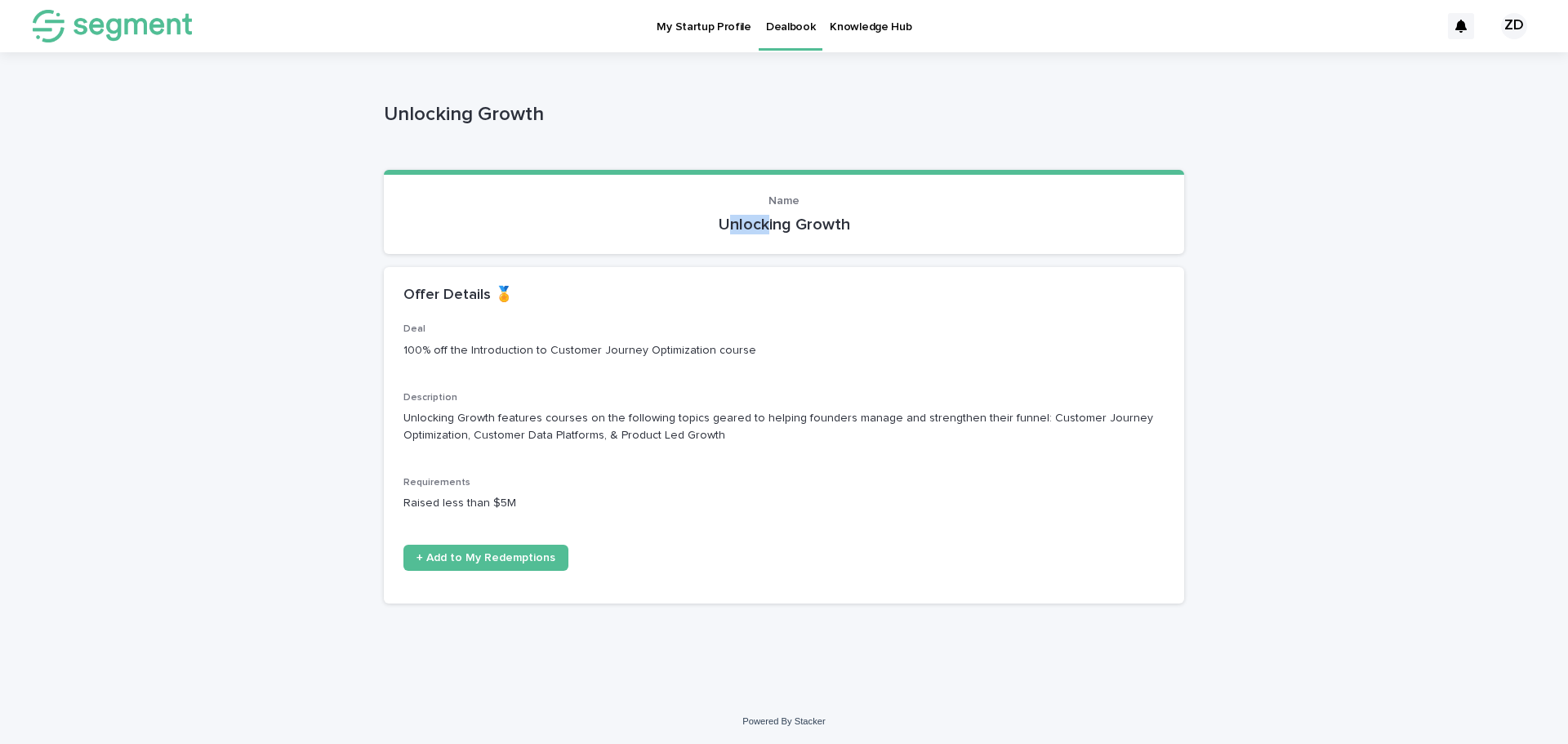
drag, startPoint x: 726, startPoint y: 226, endPoint x: 768, endPoint y: 230, distance: 42.2
click at [765, 231] on p "Unlocking Growth" at bounding box center [784, 224] width 761 height 20
drag, startPoint x: 851, startPoint y: 228, endPoint x: 732, endPoint y: 228, distance: 119.0
click at [702, 228] on p "Unlocking Growth" at bounding box center [784, 224] width 761 height 20
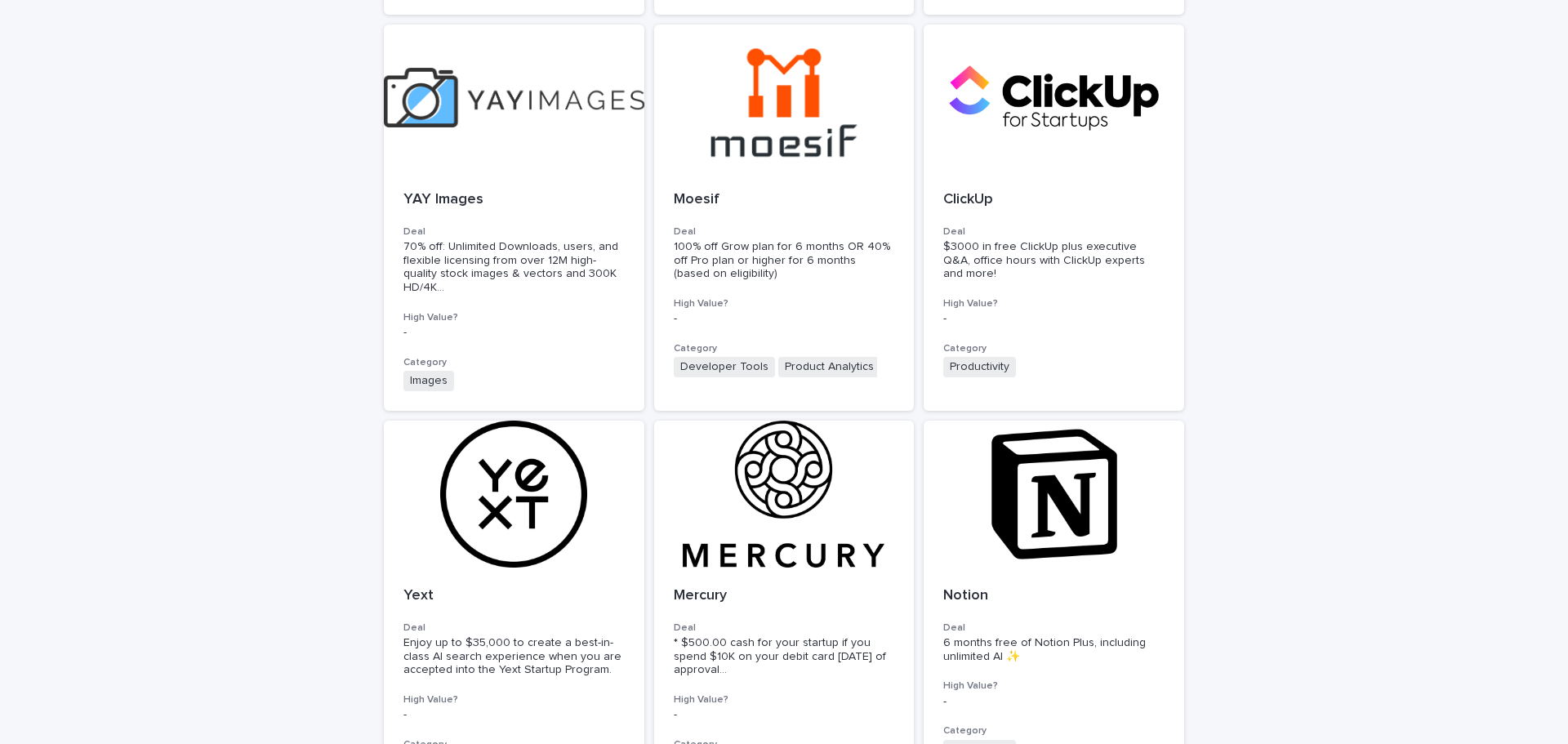
scroll to position [1061, 0]
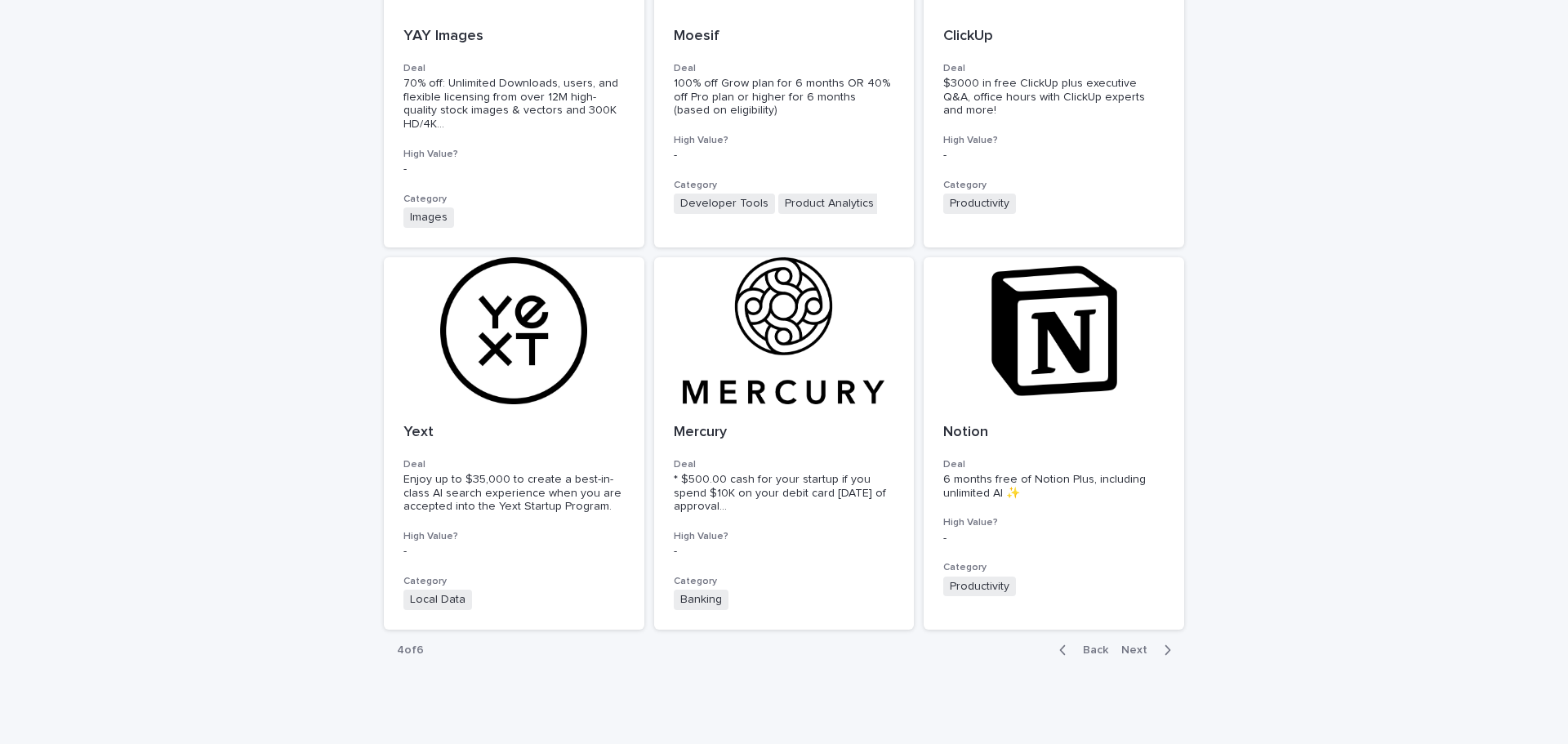
click at [1135, 644] on span "Next" at bounding box center [1139, 650] width 36 height 11
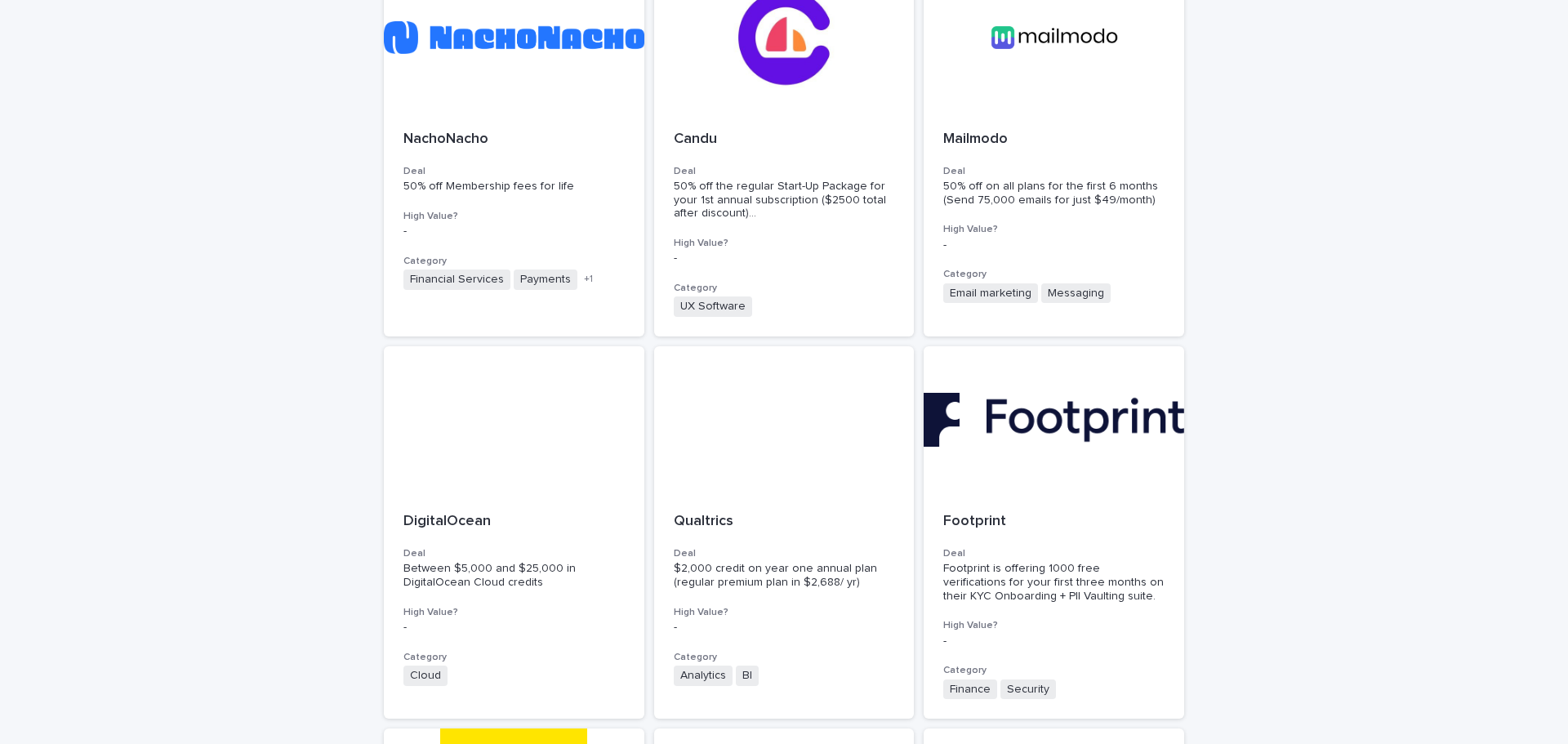
scroll to position [1075, 0]
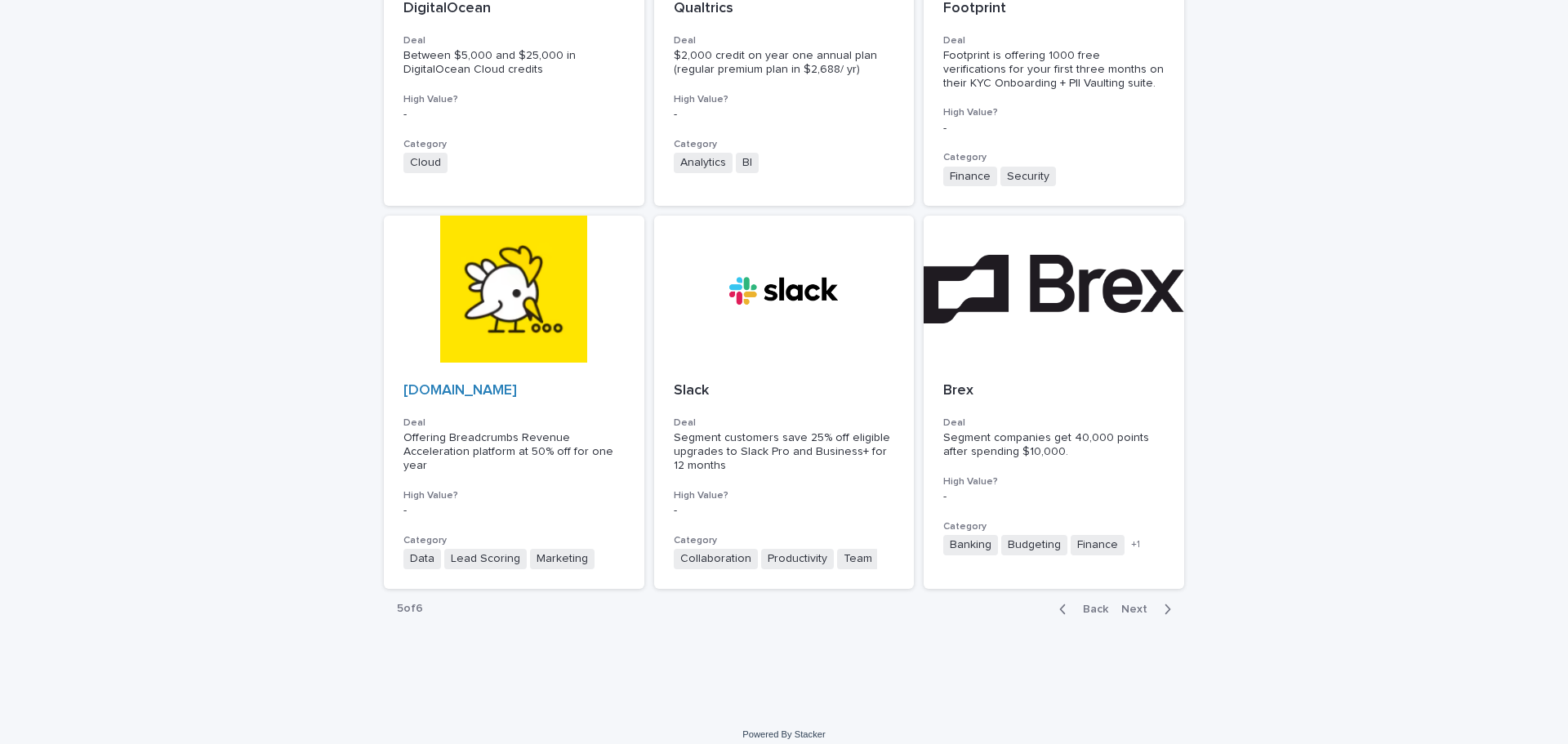
click at [1141, 604] on span "Next" at bounding box center [1139, 609] width 36 height 11
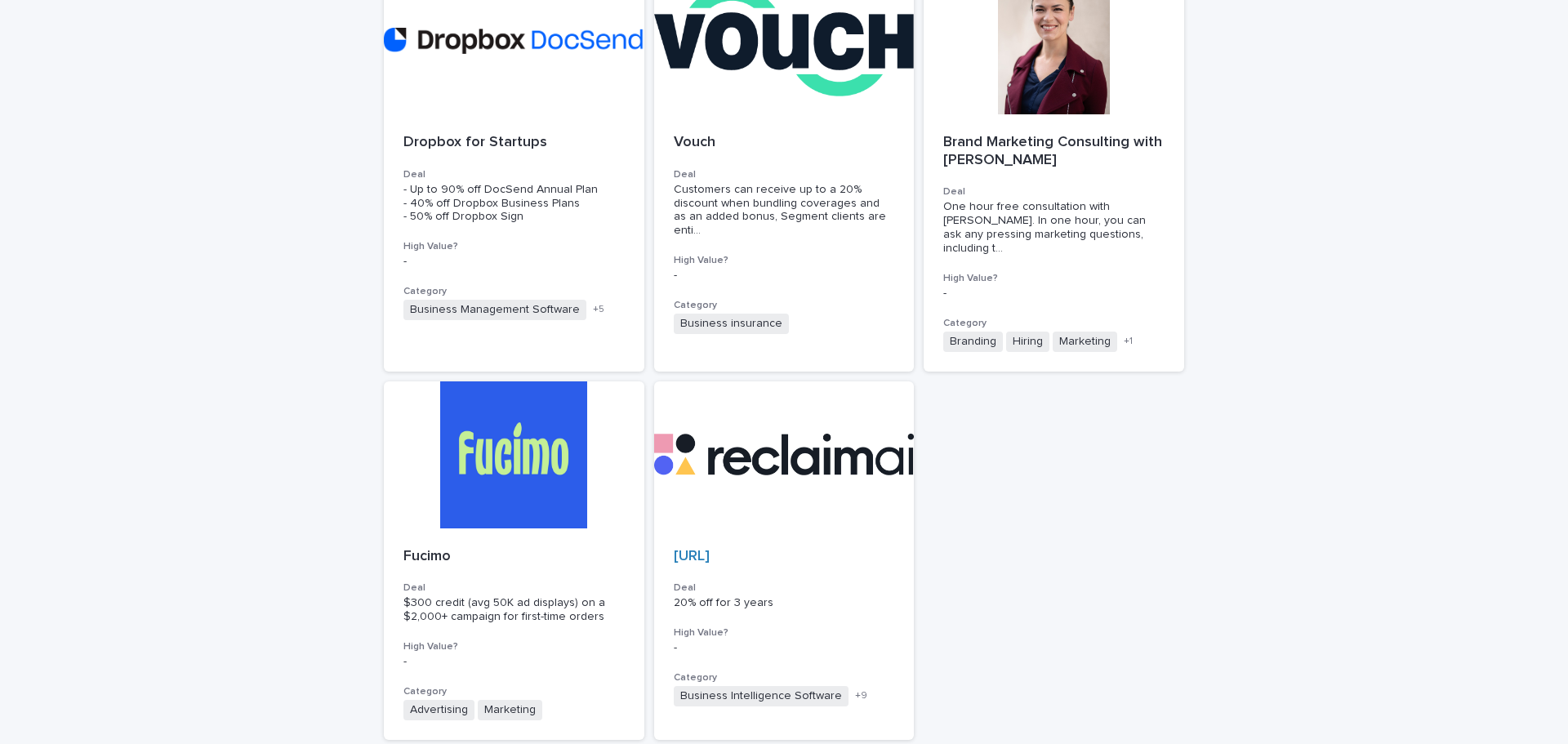
scroll to position [314, 0]
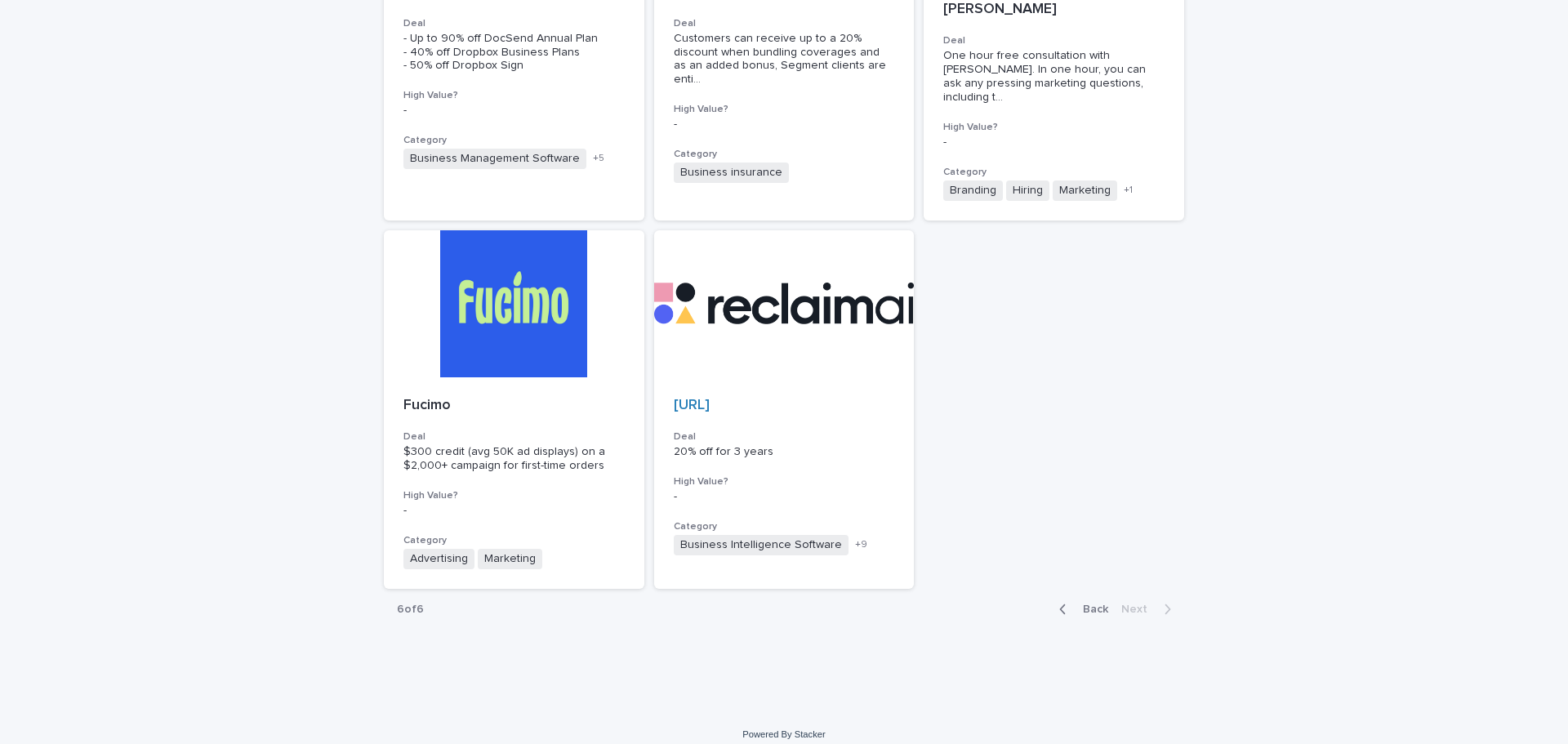
click at [1098, 604] on span "Back" at bounding box center [1091, 609] width 35 height 11
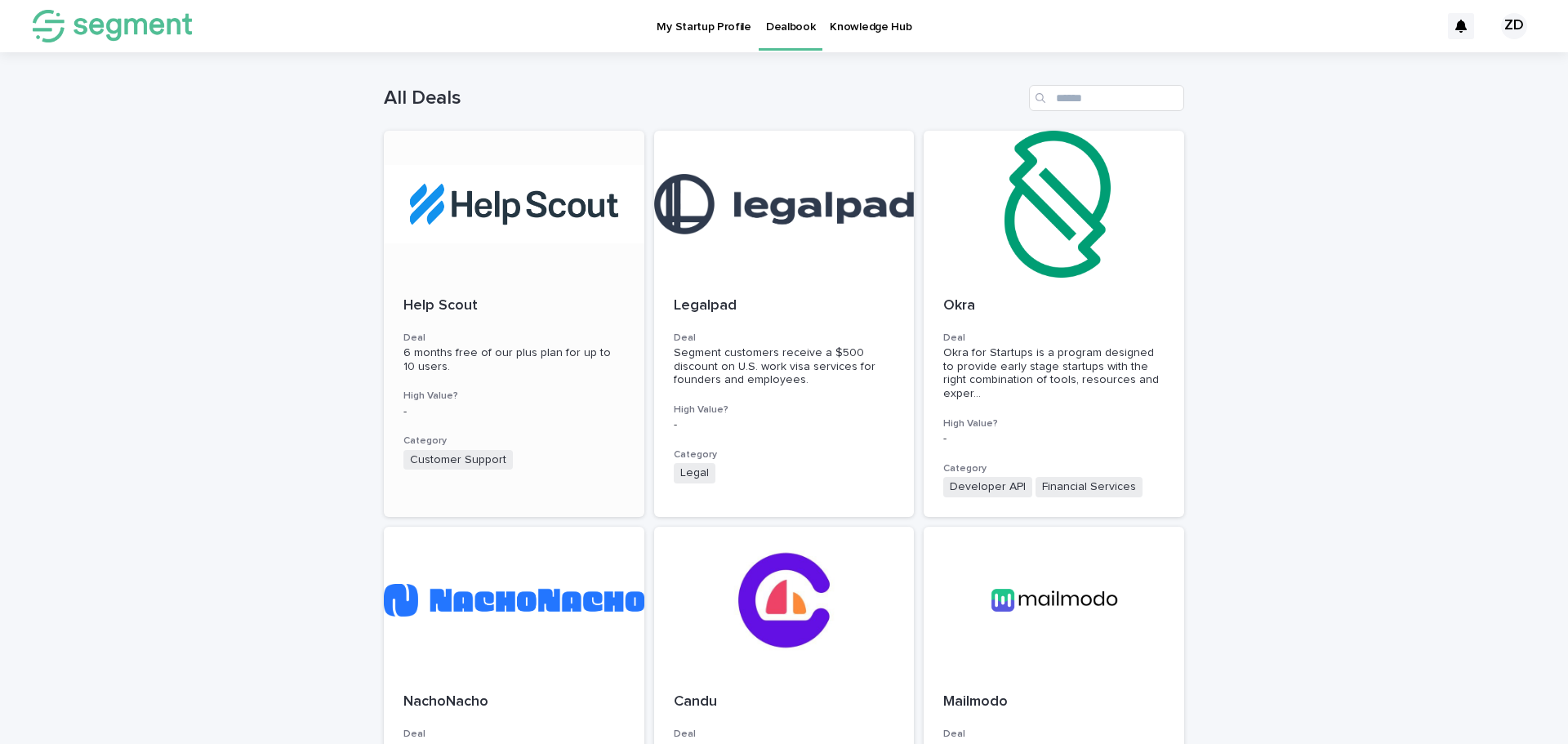
click at [558, 399] on h3 "High Value?" at bounding box center [514, 396] width 221 height 13
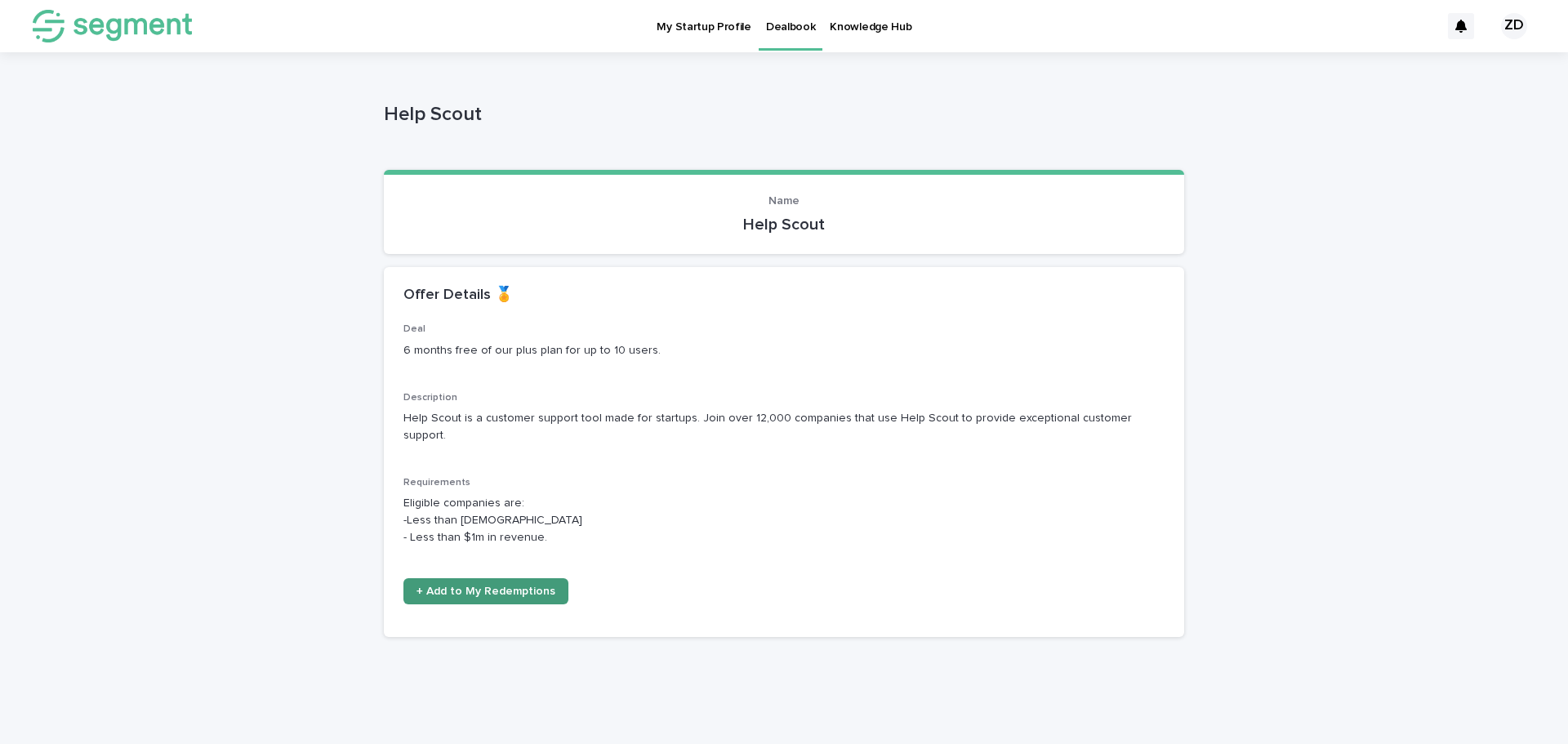
click at [494, 586] on span "+ Add to My Redemptions" at bounding box center [485, 591] width 139 height 11
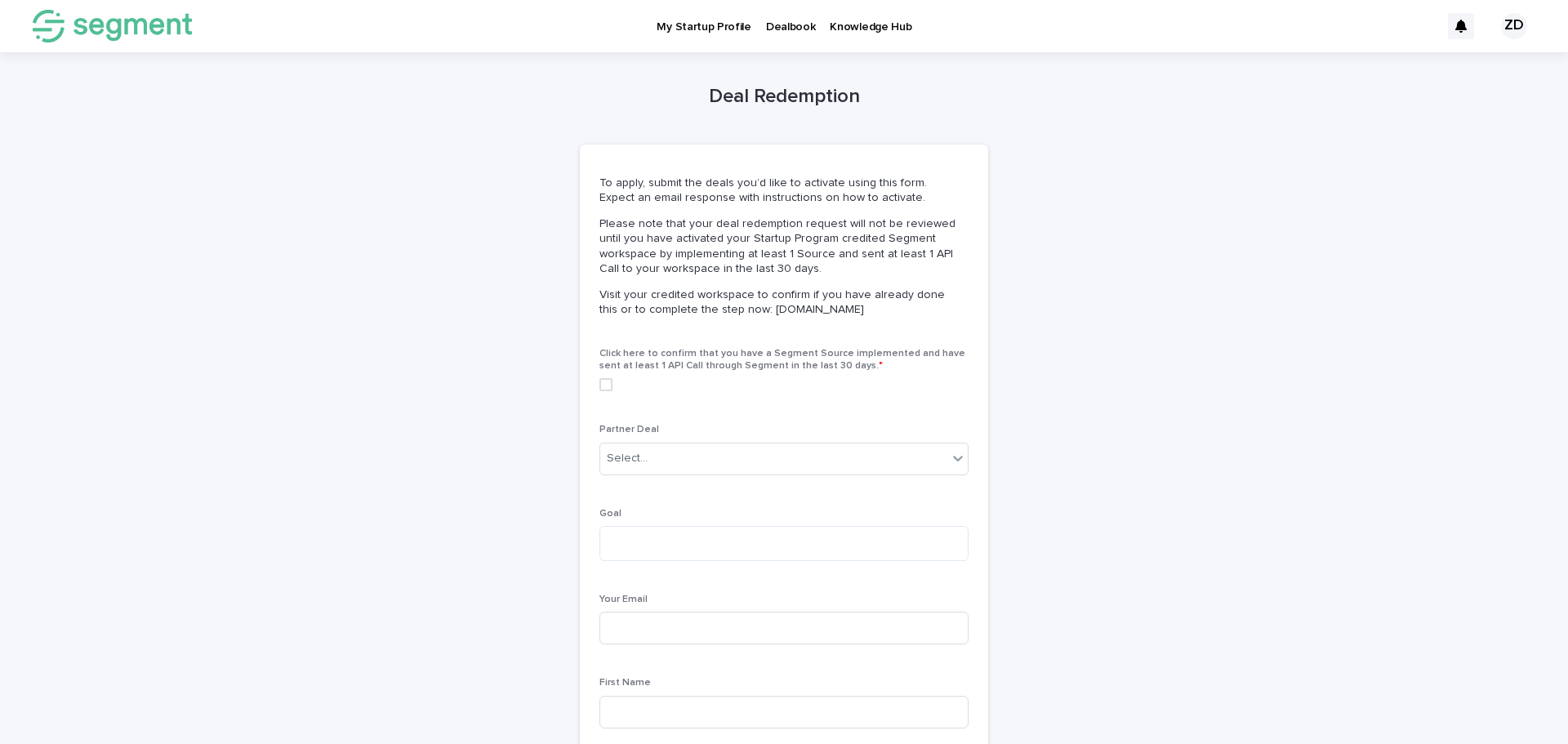
click at [599, 390] on span at bounding box center [605, 385] width 13 height 13
click at [622, 453] on div "Select..." at bounding box center [627, 458] width 41 height 17
type input "*"
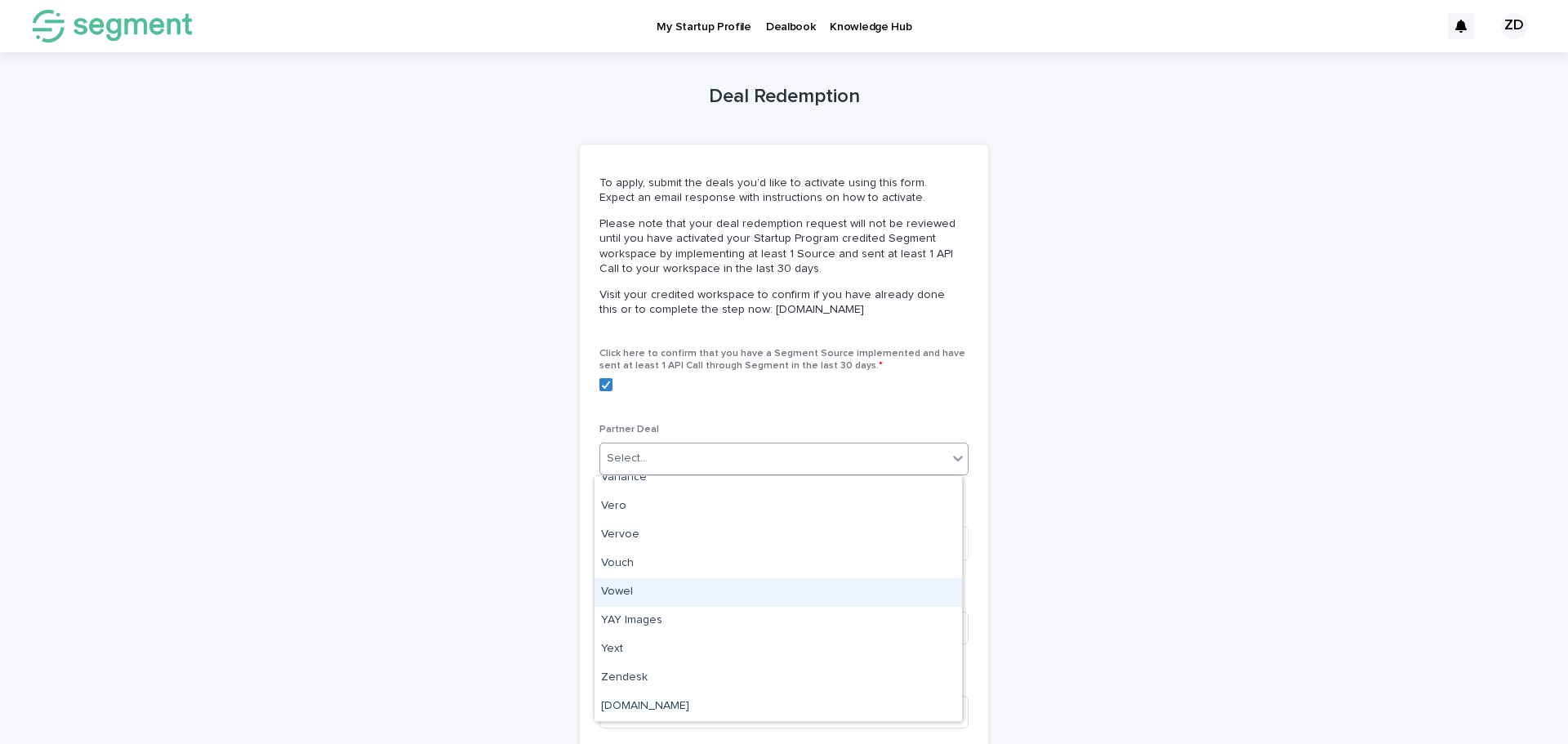
click at [1098, 498] on div "Deal Redemption Loading... Saving… Loading... Saving… Loading... Saving… To app…" at bounding box center [784, 468] width 800 height 831
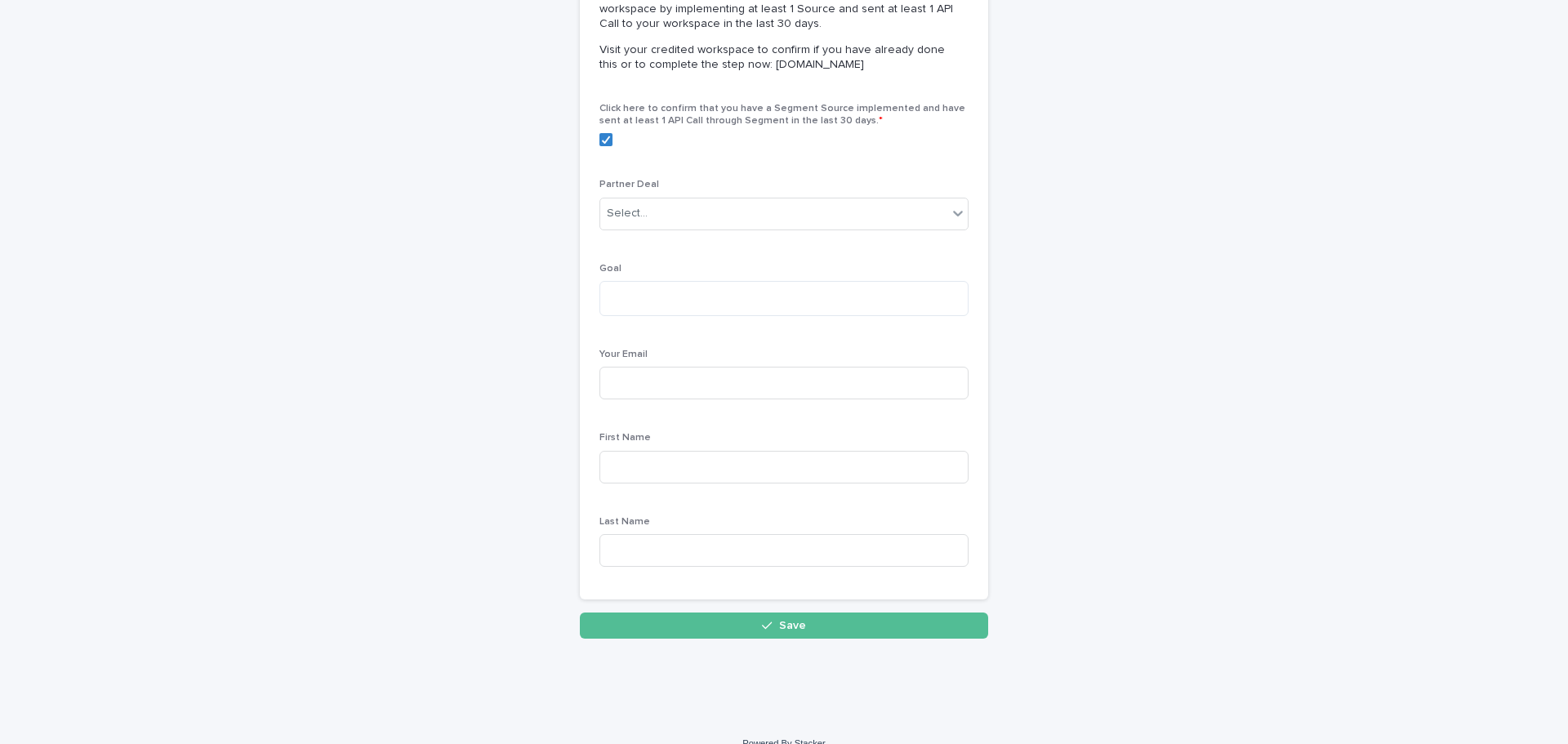
scroll to position [0, 0]
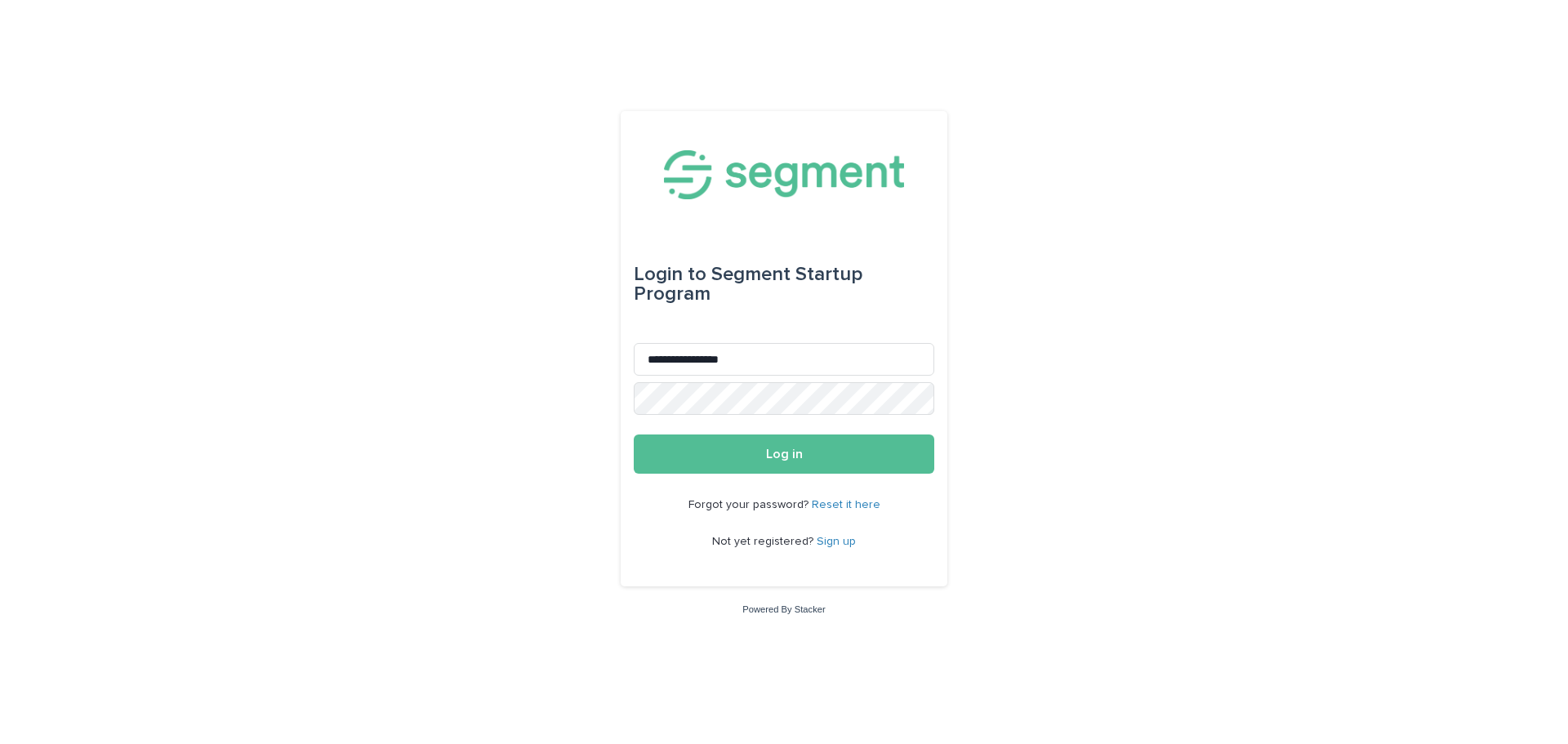
type input "**********"
click at [801, 462] on button "Log in" at bounding box center [783, 454] width 300 height 39
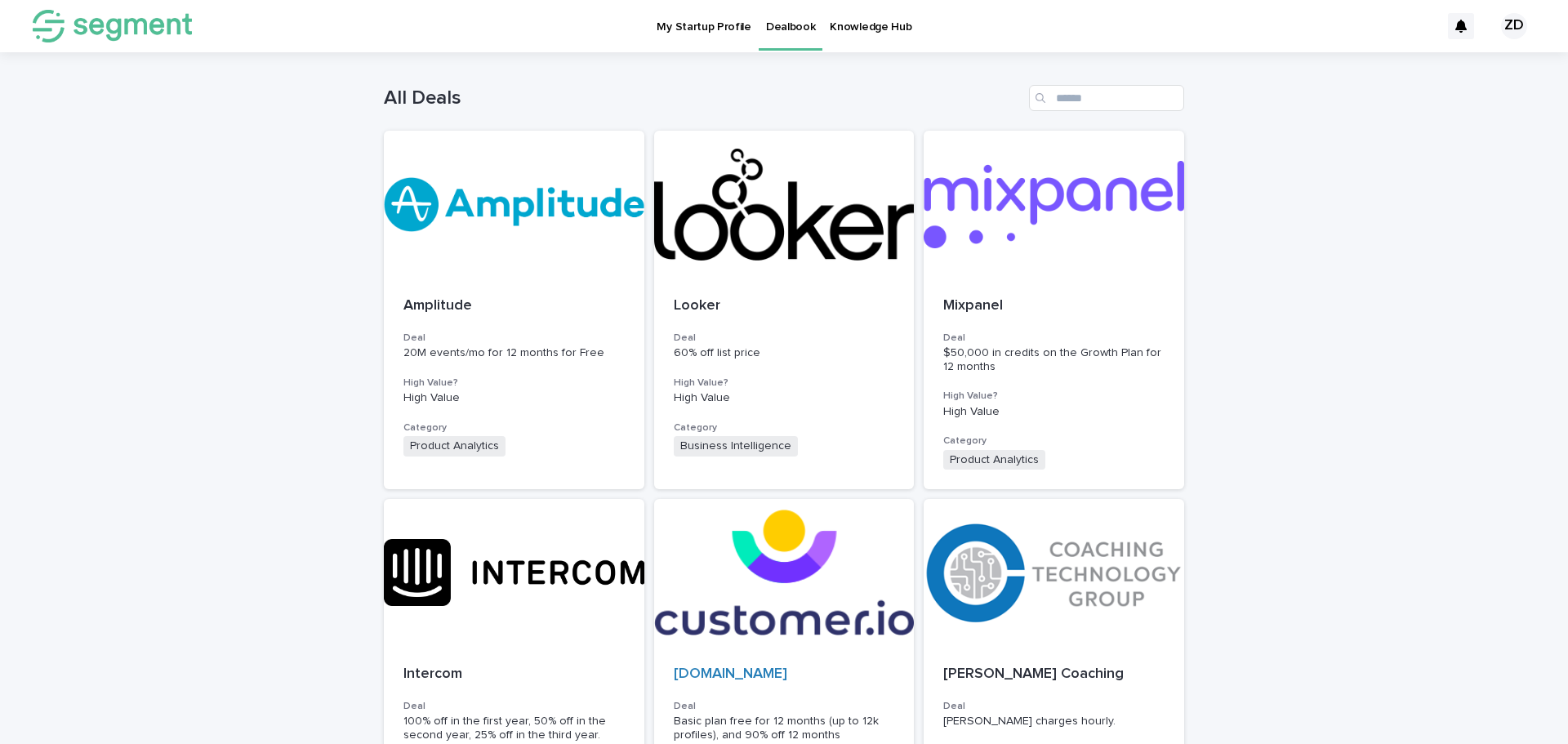
scroll to position [245, 0]
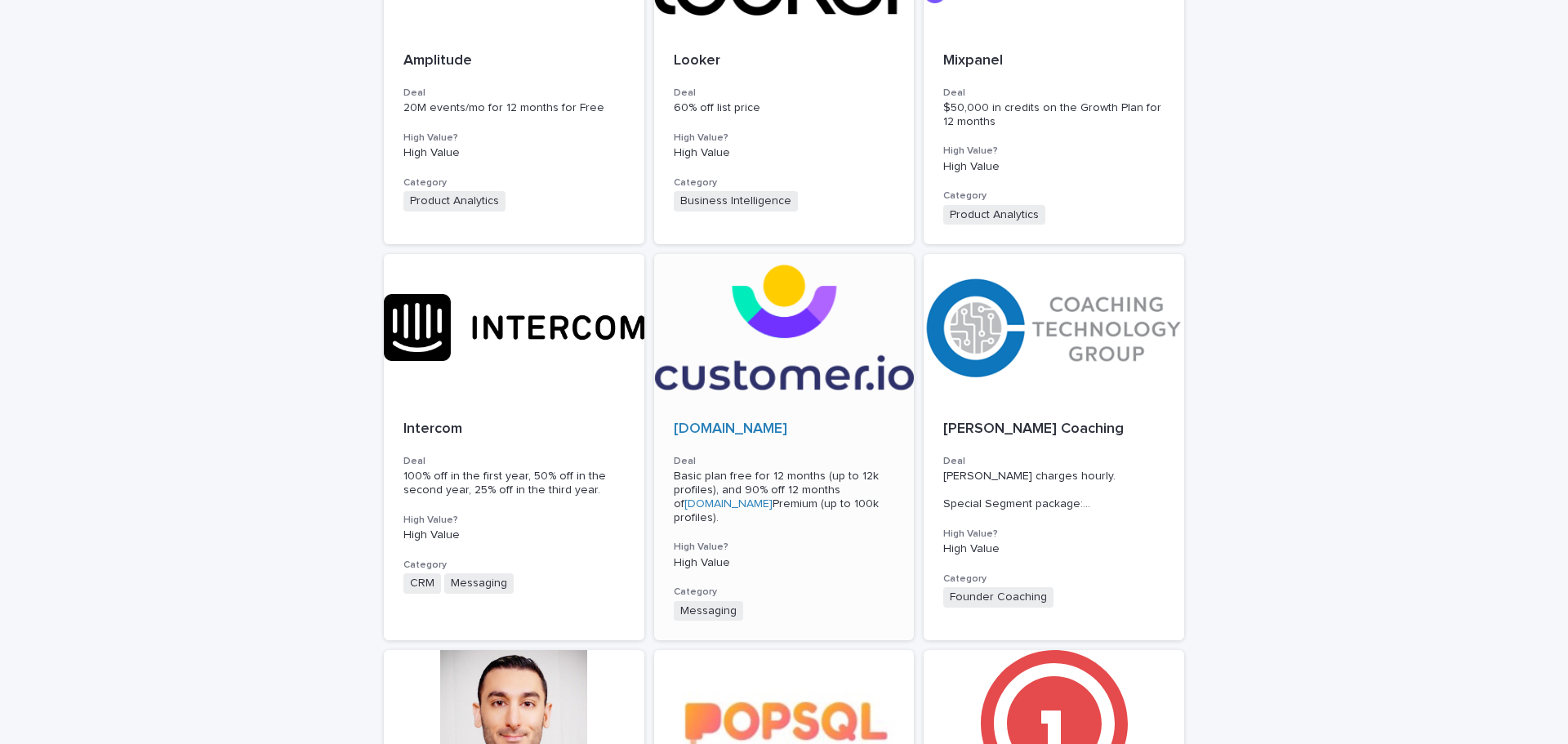
click at [821, 435] on p "[DOMAIN_NAME]" at bounding box center [784, 429] width 221 height 18
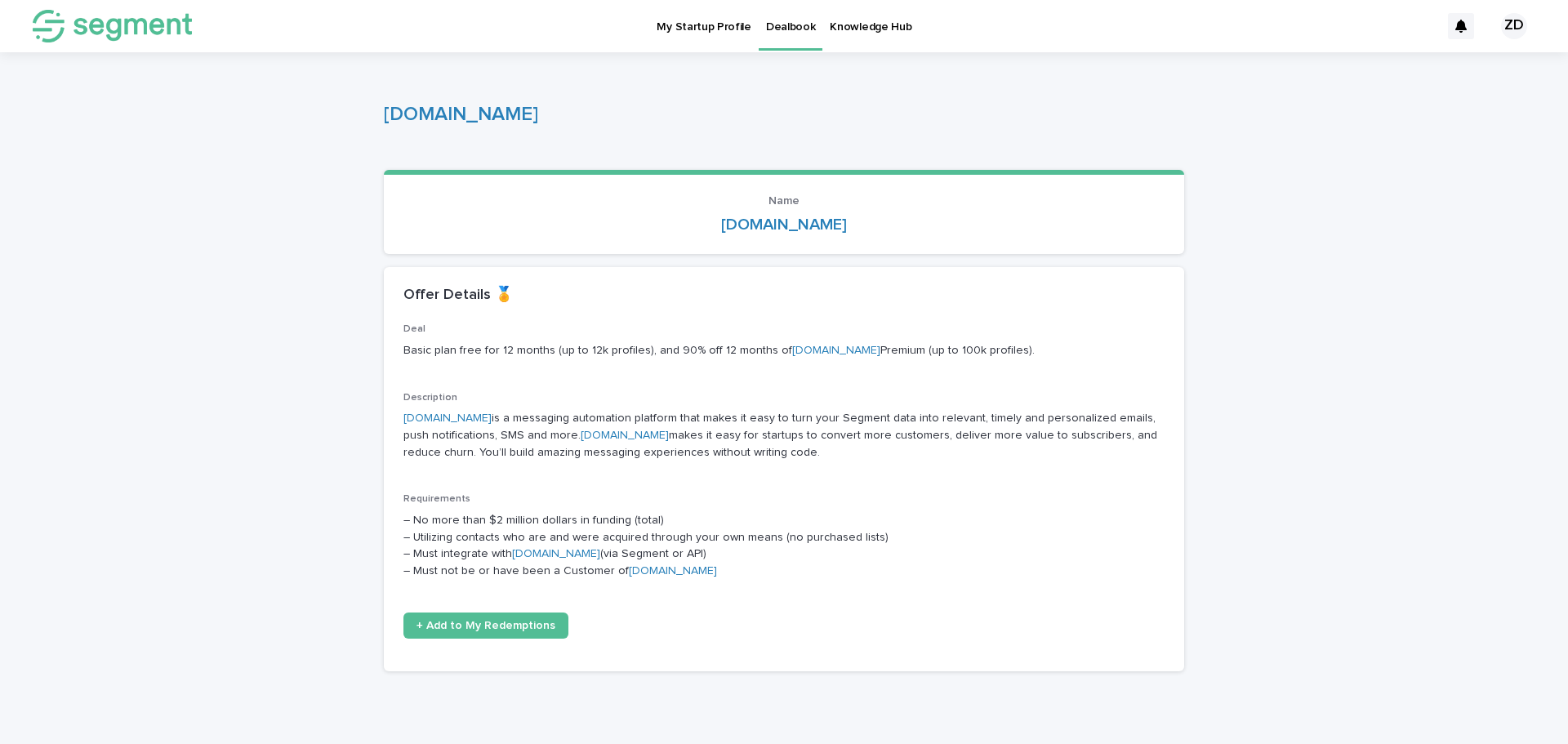
click at [679, 28] on p "My Startup Profile" at bounding box center [703, 17] width 94 height 34
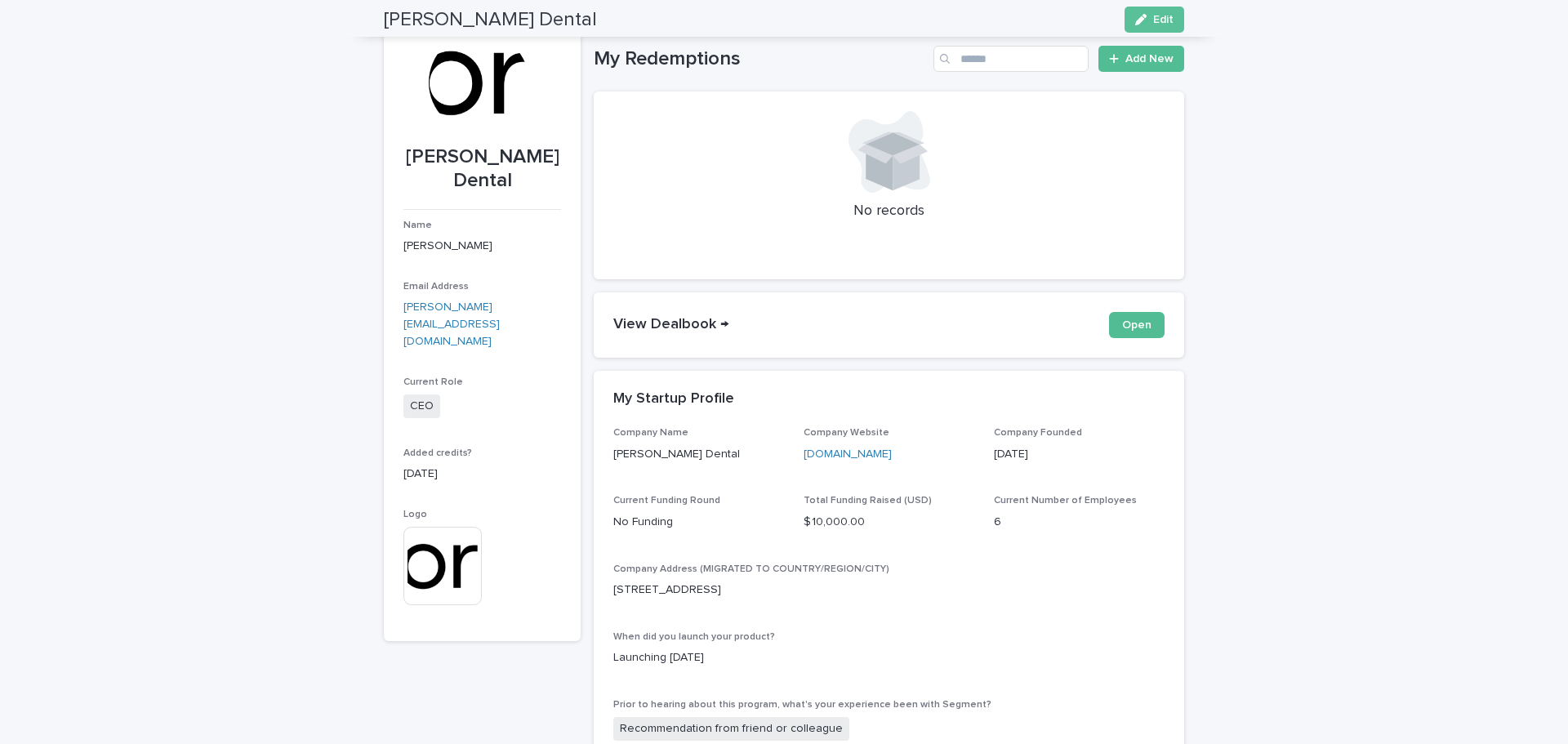
scroll to position [36, 0]
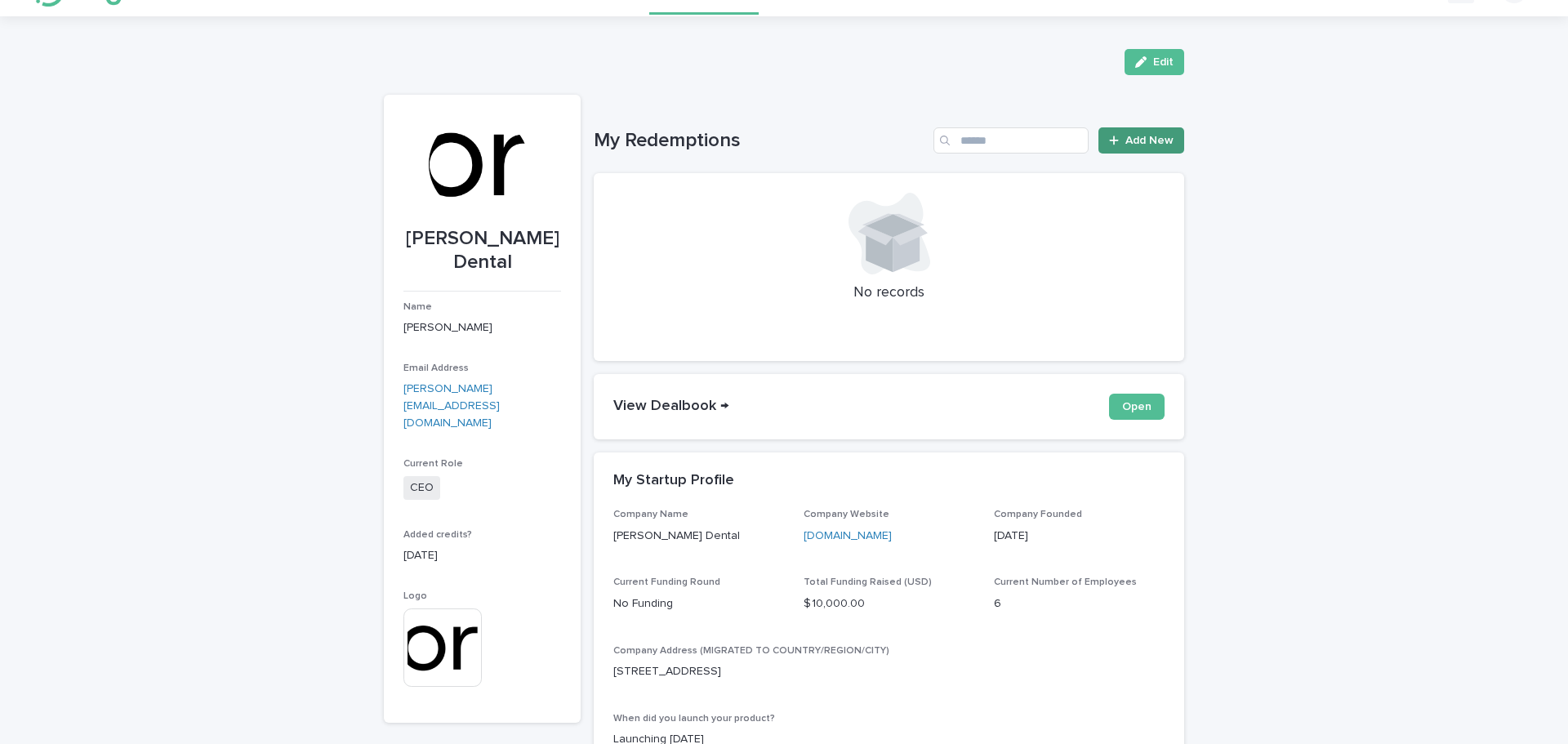
drag, startPoint x: 416, startPoint y: 2, endPoint x: 1128, endPoint y: 142, distance: 725.6
click at [1128, 142] on span "Add New" at bounding box center [1149, 140] width 48 height 11
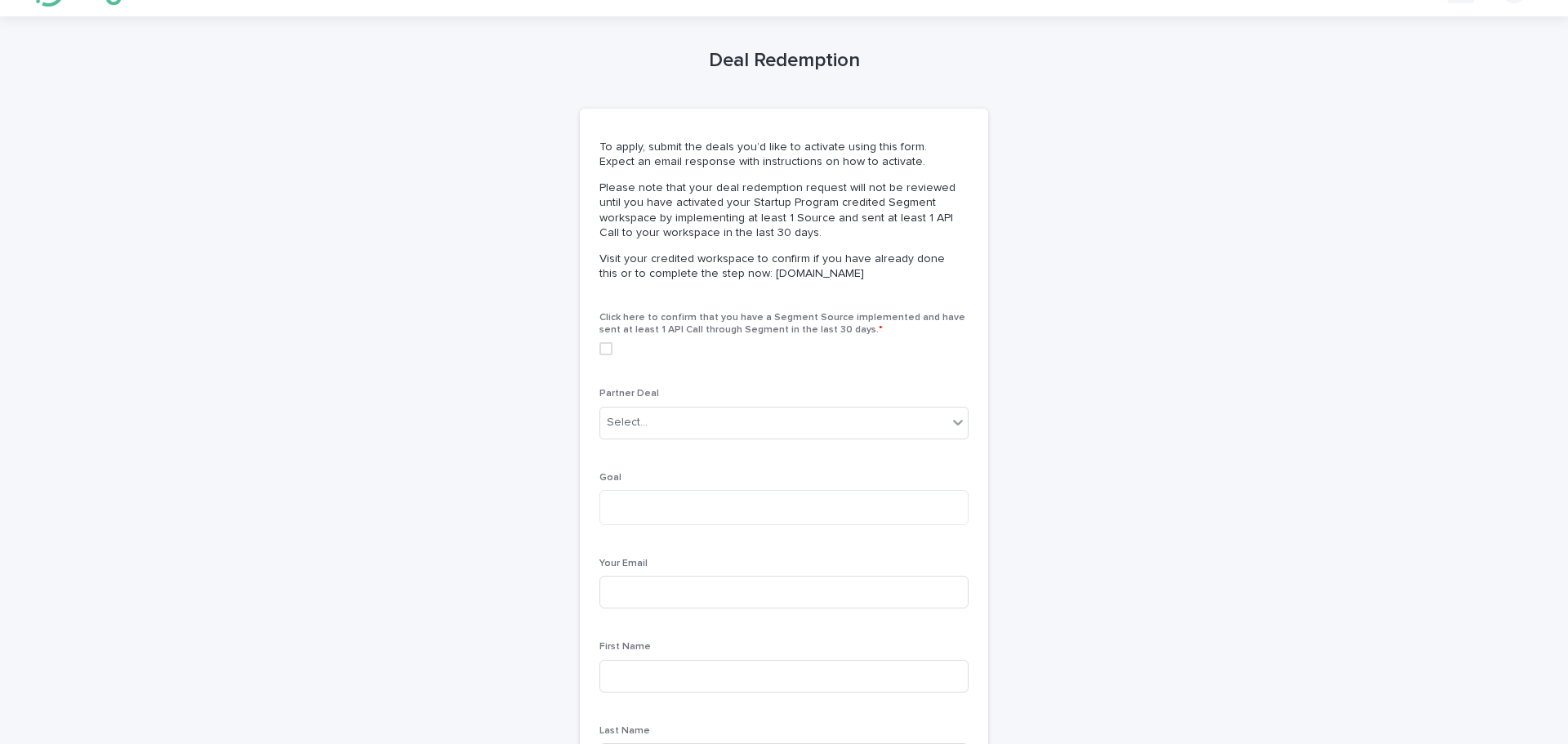
click at [1128, 142] on div "Deal Redemption Loading... Saving… Loading... Saving… Loading... Saving… To app…" at bounding box center [784, 432] width 800 height 831
